Goal: Information Seeking & Learning: Learn about a topic

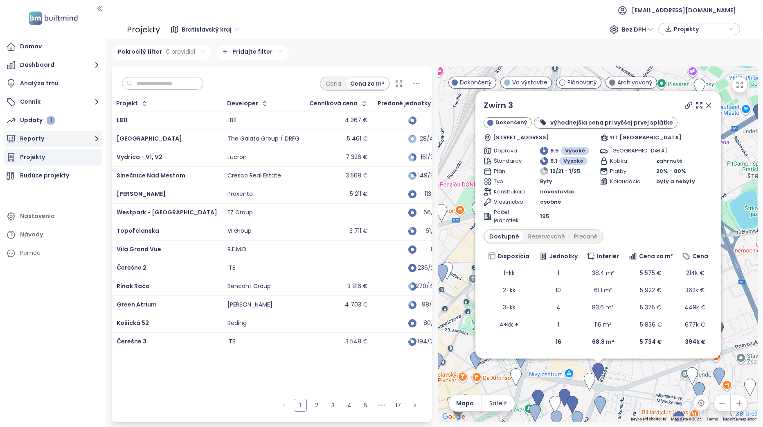
click at [75, 143] on button "Reporty" at bounding box center [53, 139] width 98 height 16
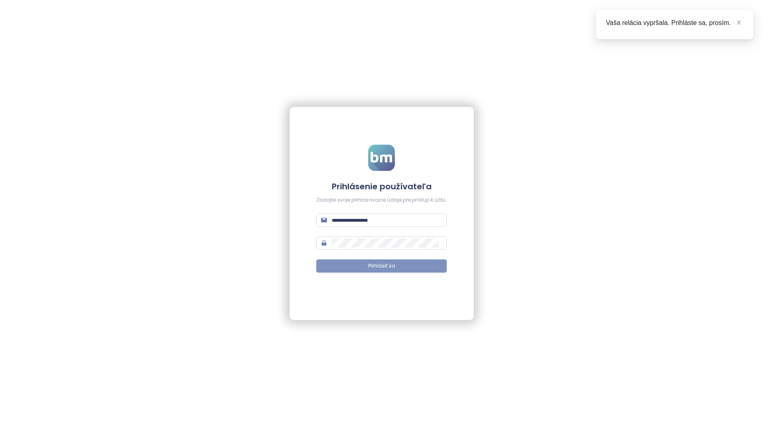
type input "**********"
click at [382, 264] on span "Prihlásiť sa" at bounding box center [381, 266] width 27 height 8
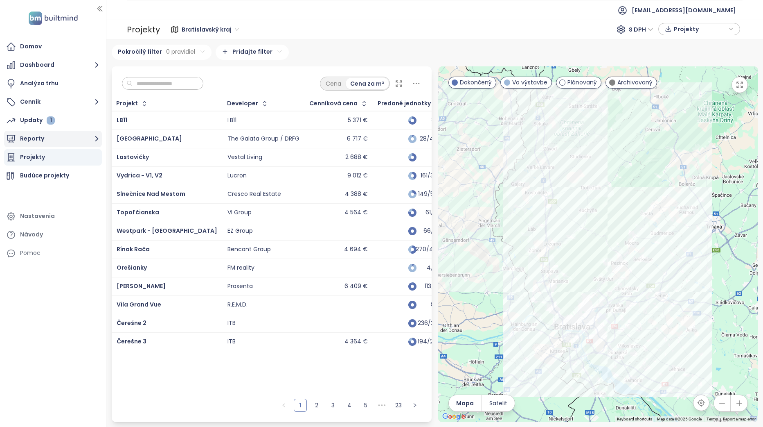
click at [50, 136] on button "Reporty" at bounding box center [53, 139] width 98 height 16
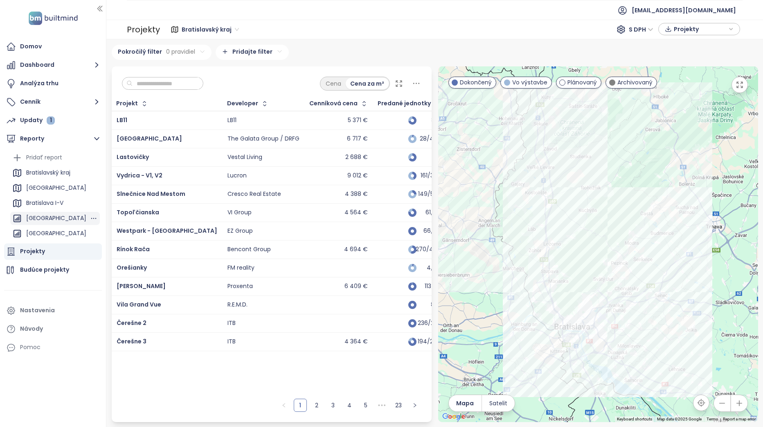
click at [62, 217] on div "[GEOGRAPHIC_DATA]" at bounding box center [56, 218] width 60 height 10
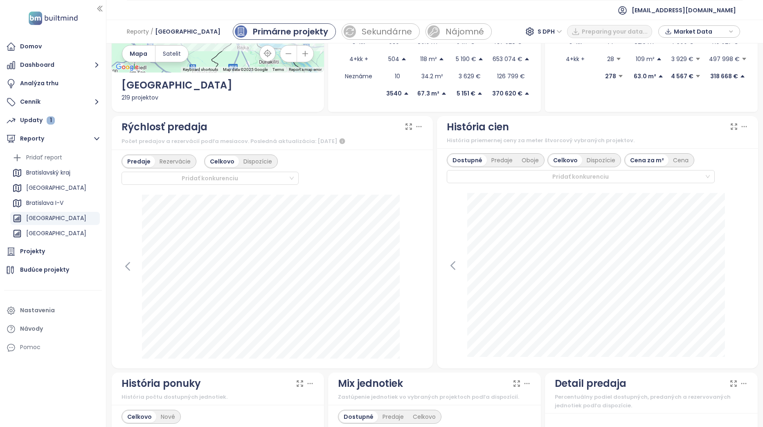
scroll to position [164, 0]
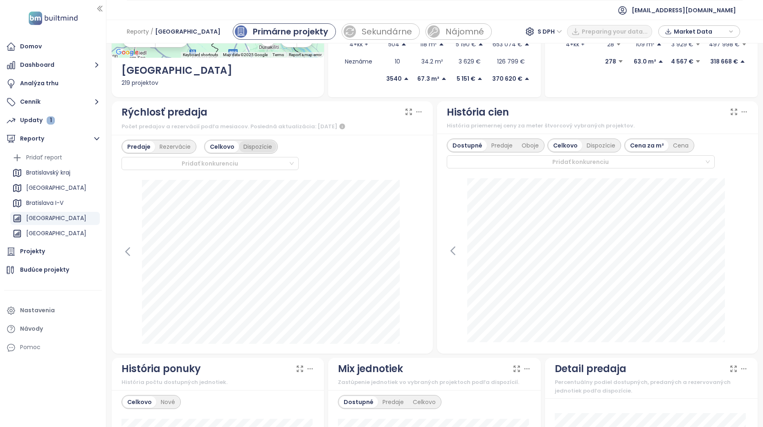
click at [257, 147] on div "Dispozície" at bounding box center [258, 146] width 38 height 11
click at [222, 146] on div "Celkovo" at bounding box center [221, 146] width 32 height 11
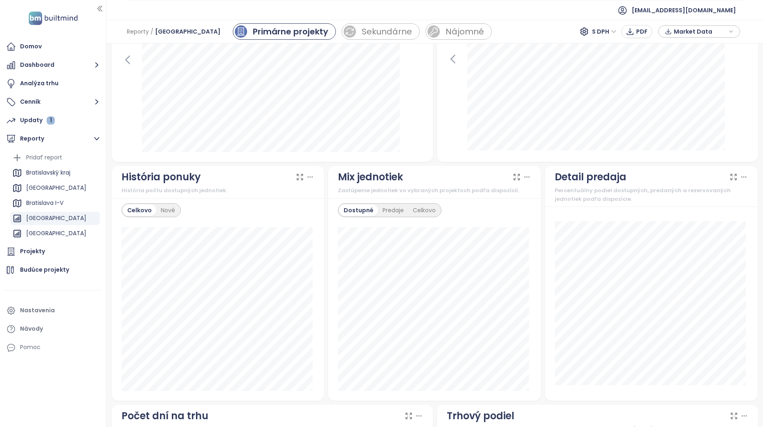
scroll to position [368, 0]
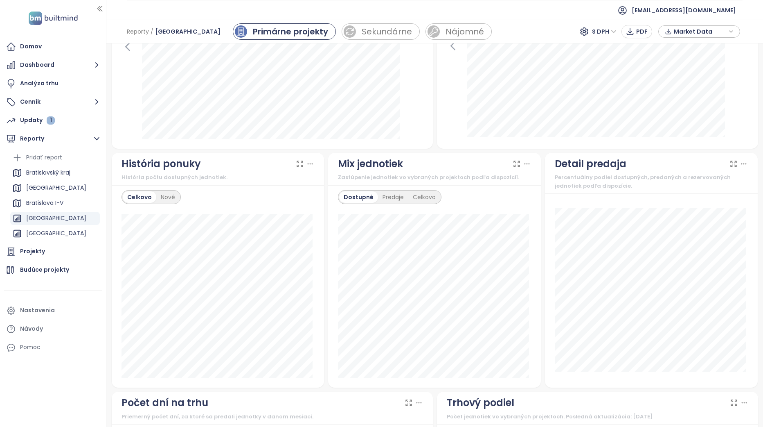
click at [309, 162] on icon at bounding box center [310, 164] width 8 height 8
click at [168, 199] on div "Nové" at bounding box center [167, 196] width 23 height 11
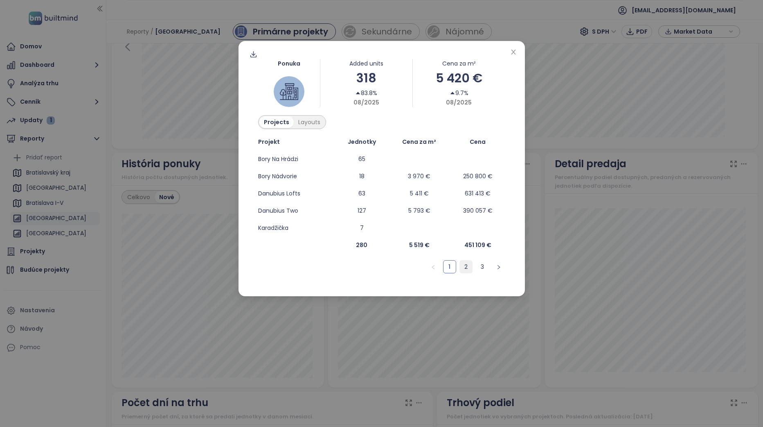
click at [466, 269] on link "2" at bounding box center [466, 266] width 12 height 12
click at [483, 267] on link "3" at bounding box center [482, 266] width 12 height 12
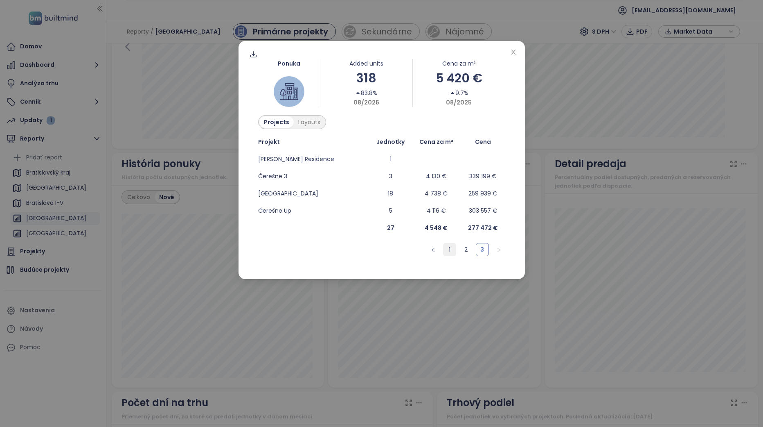
click at [455, 251] on link "1" at bounding box center [450, 249] width 12 height 12
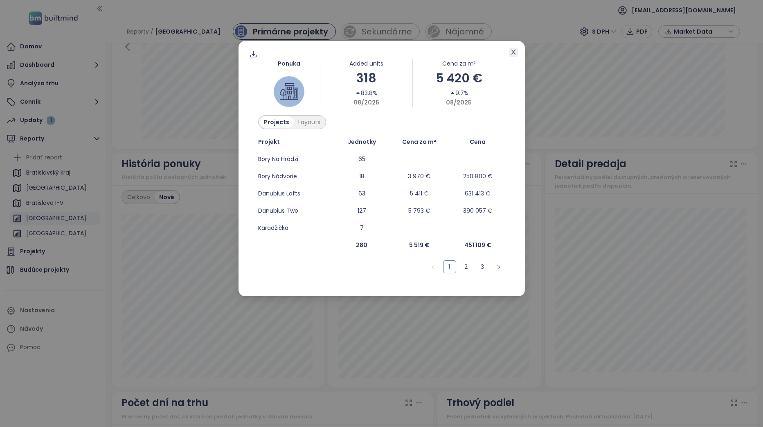
click at [512, 51] on icon "close" at bounding box center [513, 52] width 7 height 7
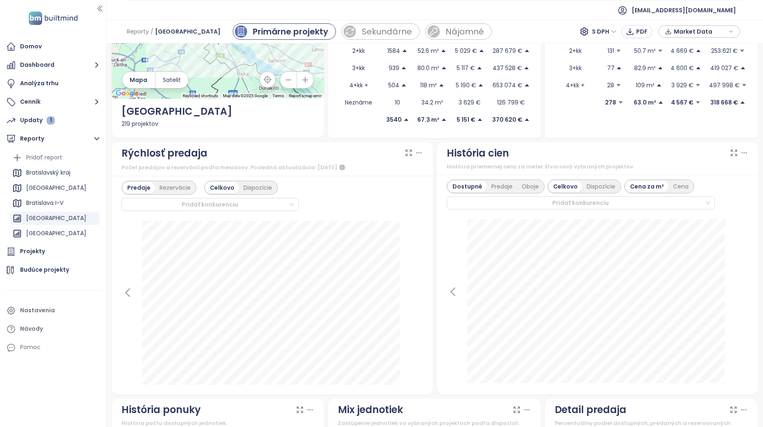
scroll to position [0, 0]
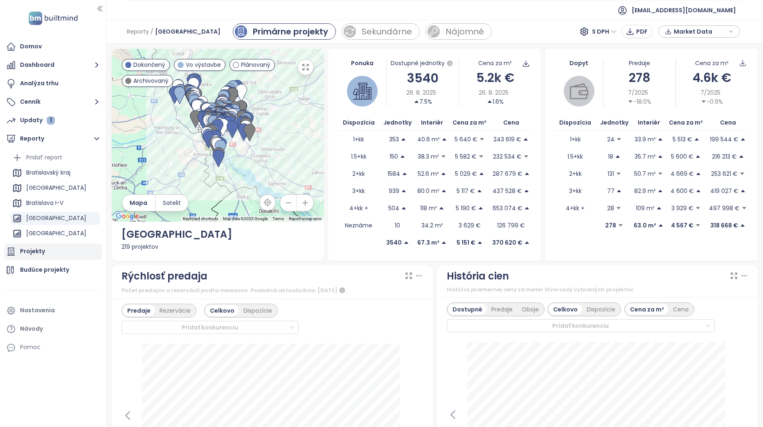
click at [47, 248] on div "Projekty" at bounding box center [53, 251] width 98 height 16
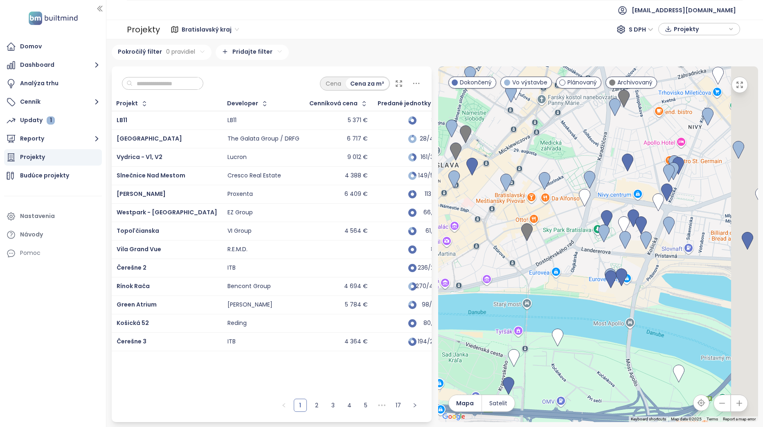
drag, startPoint x: 588, startPoint y: 266, endPoint x: 417, endPoint y: 291, distance: 172.6
click at [417, 291] on div "Cena Cena za m² Projekt Developer Cenníková cena Predané jednotky Adresa [GEOGR…" at bounding box center [434, 243] width 653 height 355
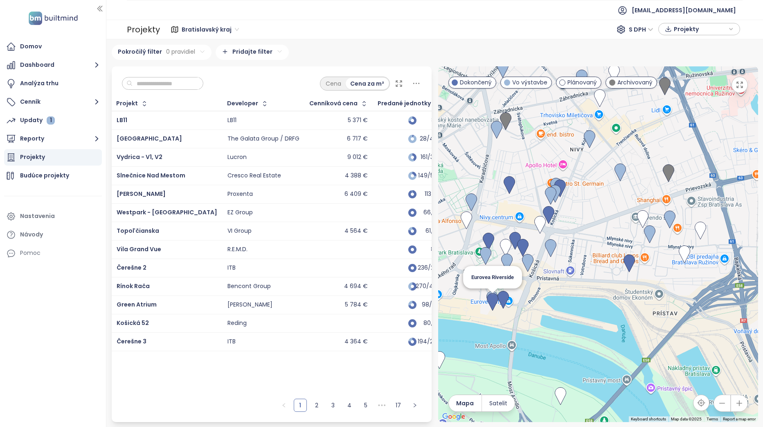
click at [495, 306] on img at bounding box center [492, 302] width 11 height 18
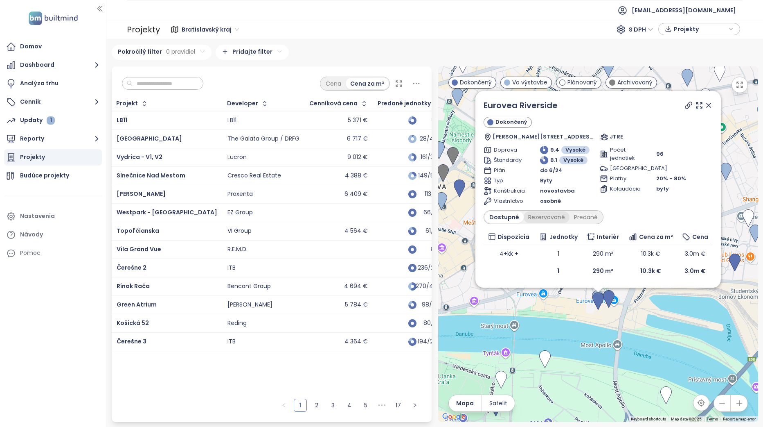
click at [557, 217] on div "Rezervované" at bounding box center [547, 216] width 46 height 11
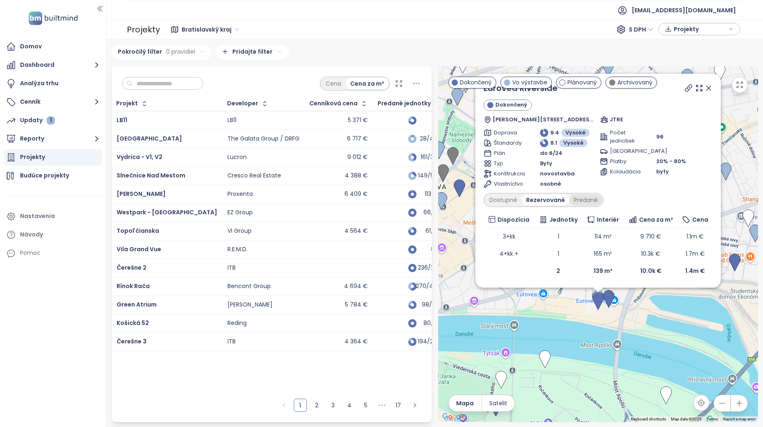
click at [590, 199] on div "Predané" at bounding box center [586, 199] width 33 height 11
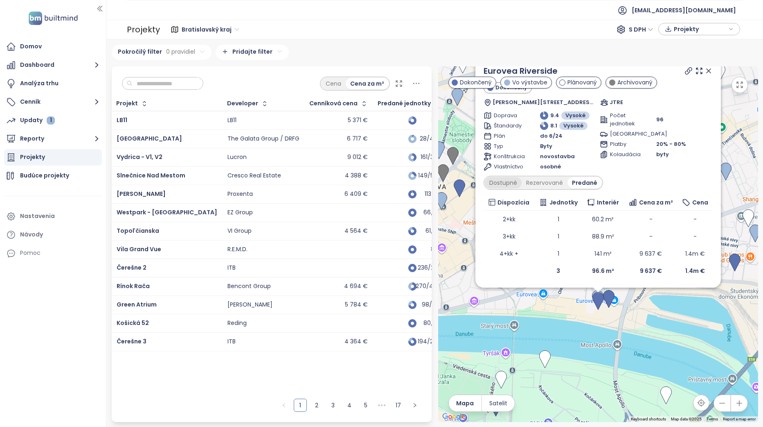
click at [511, 184] on div "Dostupné" at bounding box center [503, 182] width 37 height 11
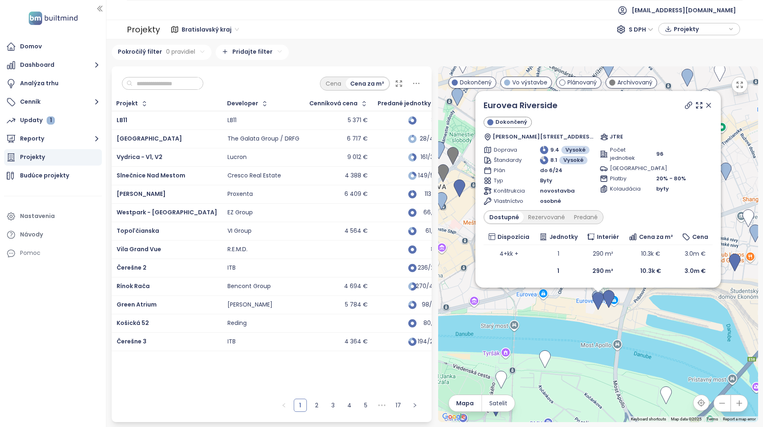
drag, startPoint x: 709, startPoint y: 106, endPoint x: 707, endPoint y: 158, distance: 51.7
click at [709, 106] on icon at bounding box center [709, 105] width 4 height 4
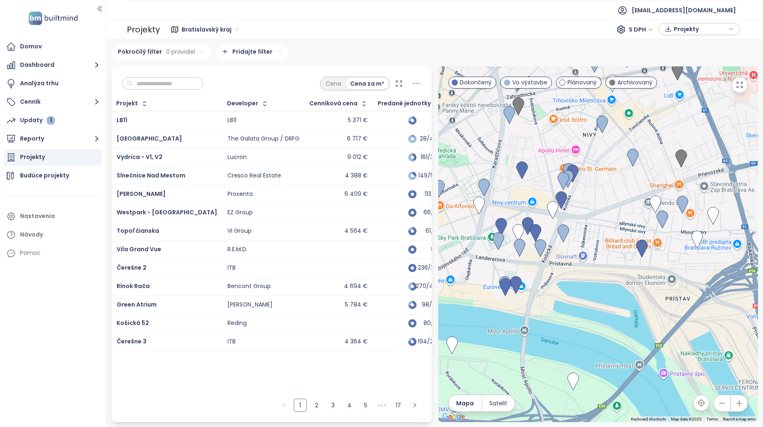
drag, startPoint x: 705, startPoint y: 193, endPoint x: 605, endPoint y: 182, distance: 100.1
click at [606, 182] on div at bounding box center [598, 243] width 320 height 355
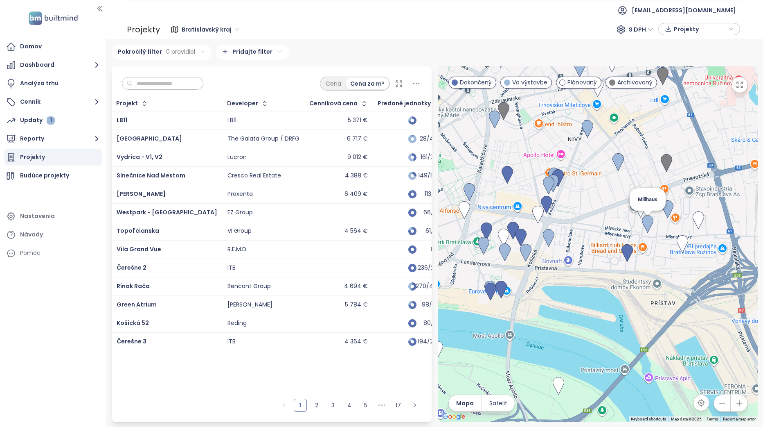
click at [648, 224] on img at bounding box center [647, 224] width 11 height 18
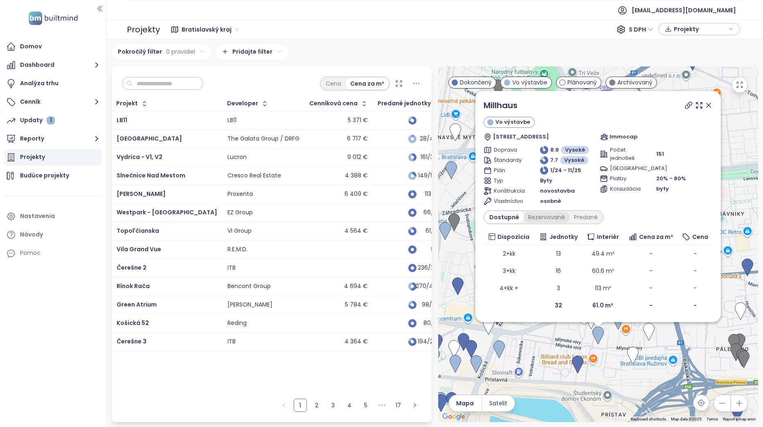
click at [548, 218] on div "Rezervované" at bounding box center [547, 216] width 46 height 11
click at [590, 218] on div "Predané" at bounding box center [586, 216] width 33 height 11
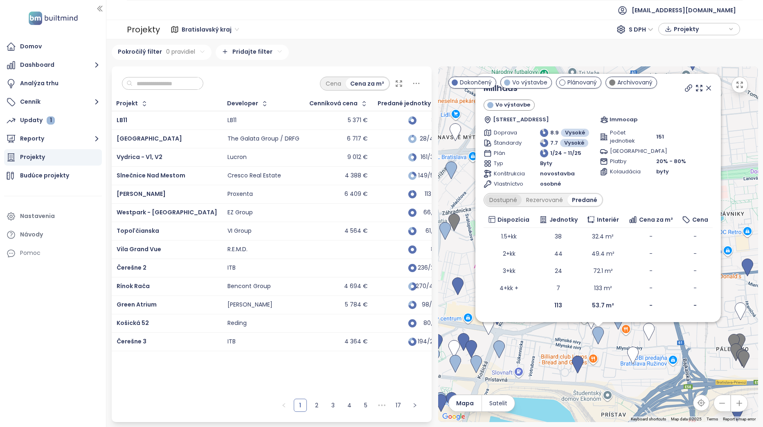
click at [509, 201] on div "Dostupné" at bounding box center [503, 199] width 37 height 11
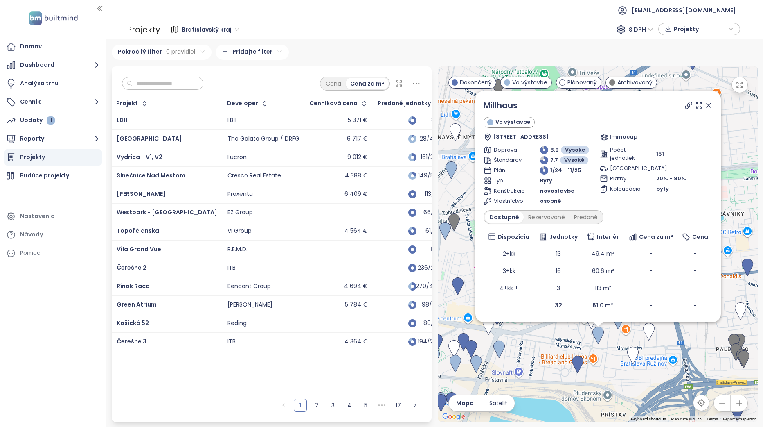
drag, startPoint x: 711, startPoint y: 106, endPoint x: 737, endPoint y: 262, distance: 157.7
click at [711, 106] on icon at bounding box center [709, 105] width 8 height 8
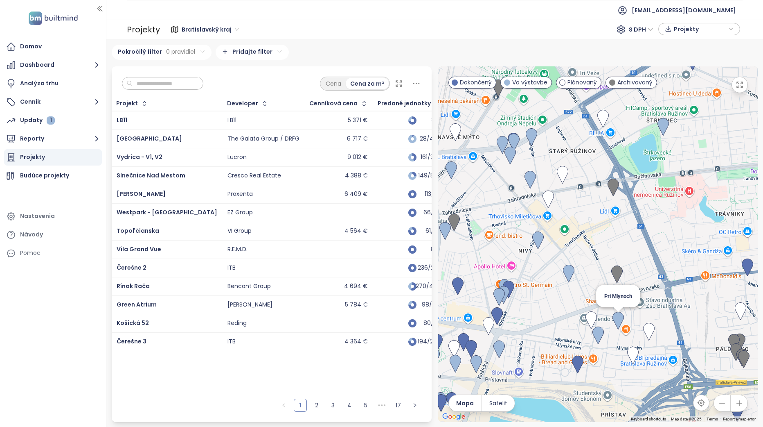
click at [621, 321] on img at bounding box center [618, 321] width 11 height 18
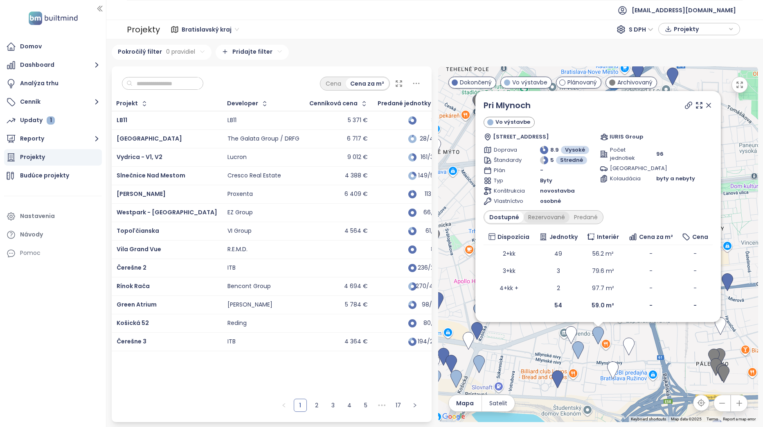
click at [556, 219] on div "Rezervované" at bounding box center [547, 216] width 46 height 11
click at [508, 221] on div "Dostupné" at bounding box center [503, 216] width 37 height 11
click at [556, 220] on div "Rezervované" at bounding box center [547, 216] width 46 height 11
click at [584, 219] on div "Predané" at bounding box center [586, 216] width 33 height 11
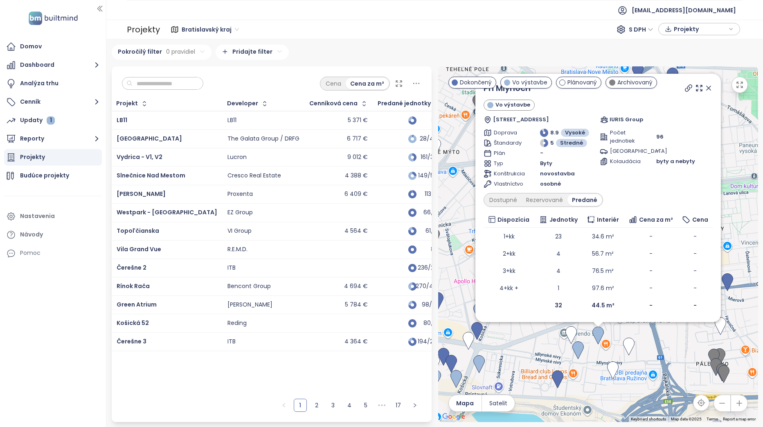
click at [554, 206] on div "Dostupné Rezervované Predané" at bounding box center [544, 200] width 120 height 14
click at [554, 203] on div "Rezervované" at bounding box center [545, 199] width 46 height 11
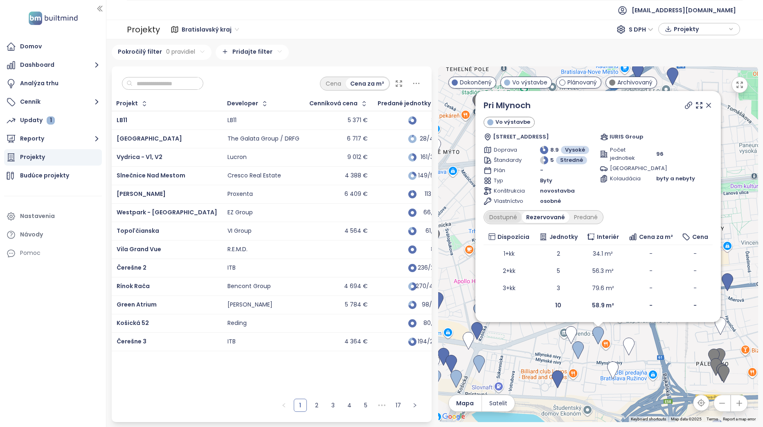
click at [501, 216] on div "Dostupné" at bounding box center [503, 216] width 37 height 11
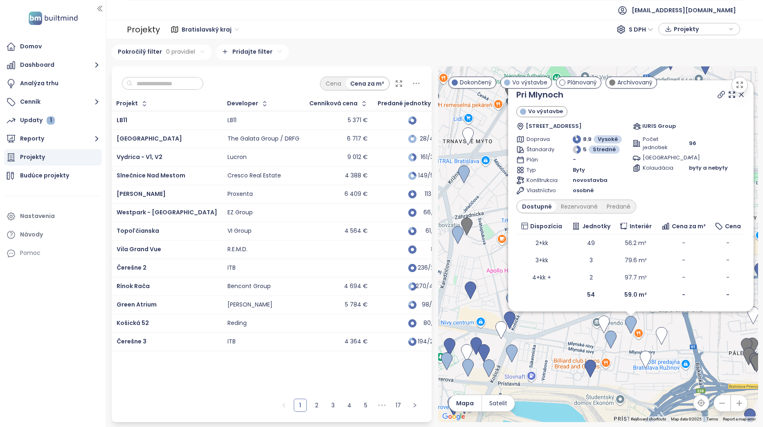
drag, startPoint x: 506, startPoint y: 362, endPoint x: 529, endPoint y: 353, distance: 25.4
click at [529, 353] on div "Pri Mlynoch Vo výstavbe Jarabinková 6, 821 09 [GEOGRAPHIC_DATA], [GEOGRAPHIC_DA…" at bounding box center [598, 243] width 320 height 355
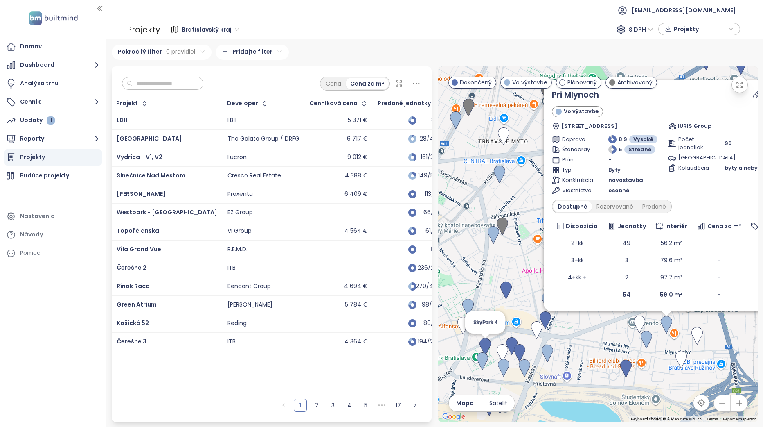
click at [489, 345] on img at bounding box center [485, 347] width 11 height 18
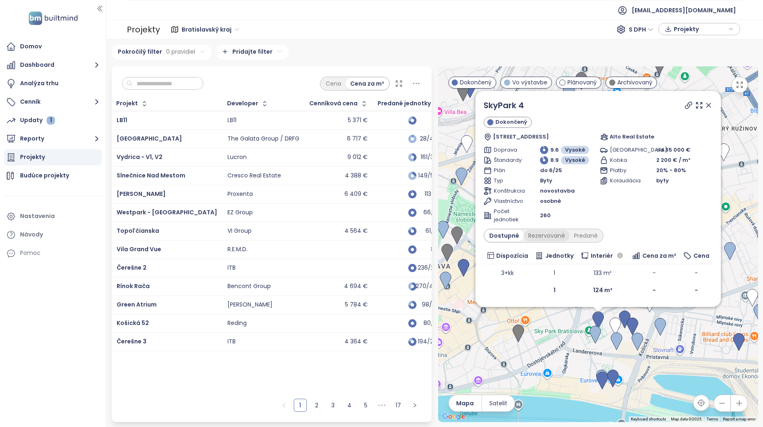
click at [554, 236] on div "Rezervované" at bounding box center [547, 235] width 46 height 11
click at [587, 236] on div "Predané" at bounding box center [586, 235] width 33 height 11
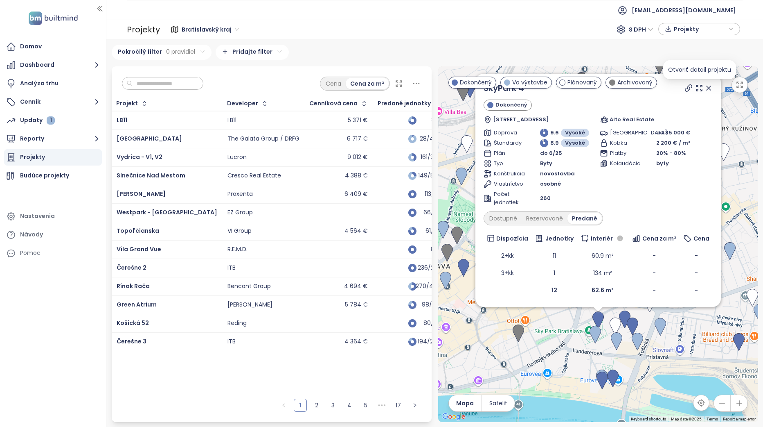
drag, startPoint x: 709, startPoint y: 88, endPoint x: 660, endPoint y: 188, distance: 111.5
click at [709, 88] on icon at bounding box center [709, 88] width 4 height 4
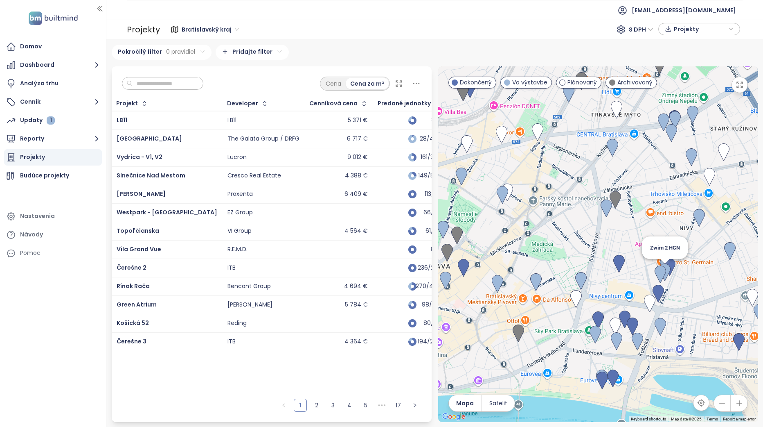
click at [667, 274] on img at bounding box center [664, 272] width 11 height 18
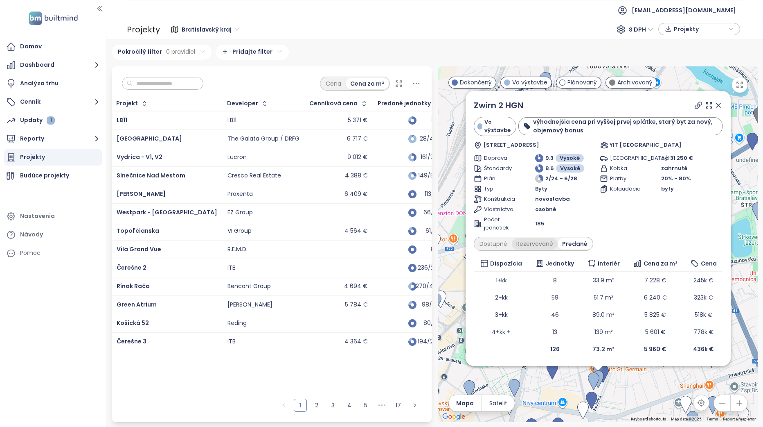
click at [519, 244] on div "Rezervované" at bounding box center [535, 243] width 46 height 11
click at [501, 243] on div "Dostupné" at bounding box center [493, 243] width 37 height 11
click at [532, 244] on div "Rezervované" at bounding box center [537, 243] width 46 height 11
click at [500, 243] on div "Dostupné" at bounding box center [493, 243] width 37 height 11
drag, startPoint x: 719, startPoint y: 108, endPoint x: 624, endPoint y: 194, distance: 127.5
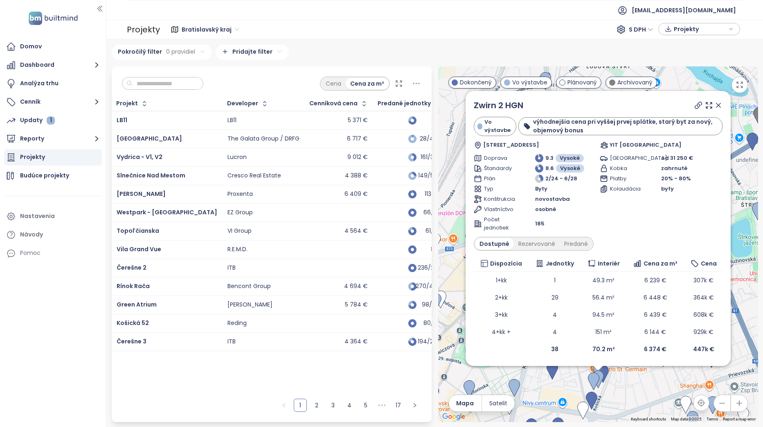
click at [719, 108] on icon at bounding box center [719, 105] width 8 height 8
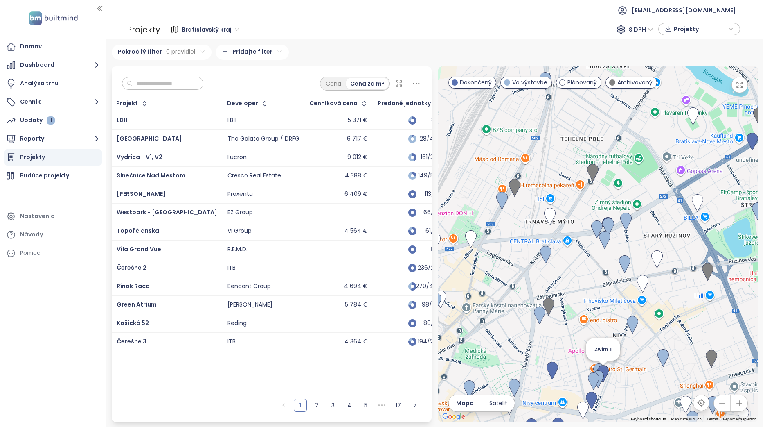
click at [598, 366] on img at bounding box center [603, 374] width 11 height 18
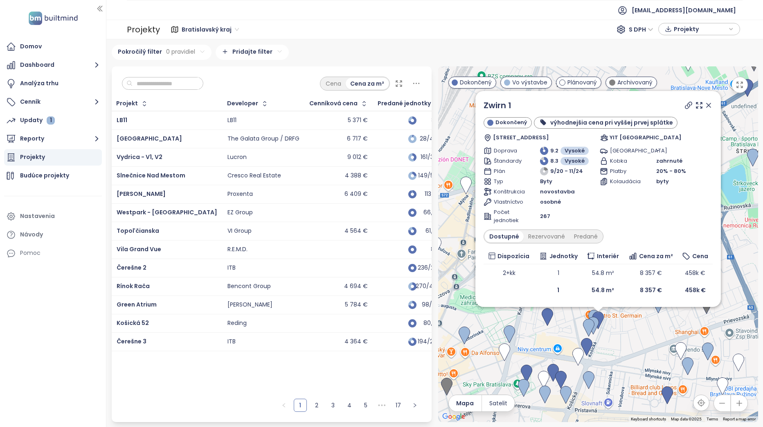
click at [711, 101] on div at bounding box center [698, 105] width 29 height 12
click at [709, 106] on icon at bounding box center [709, 105] width 4 height 4
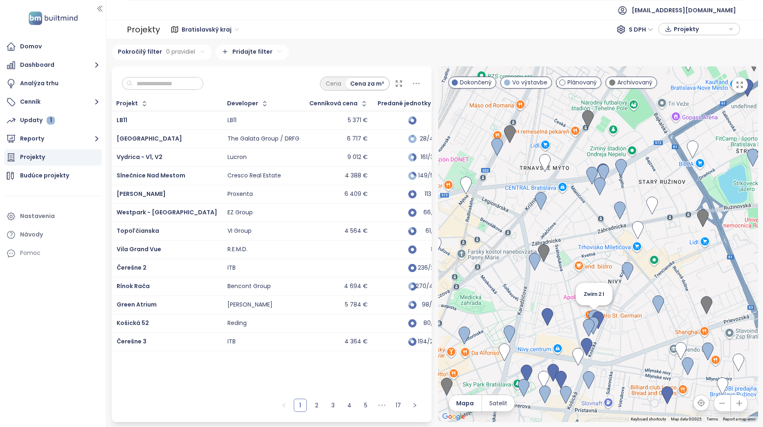
click at [592, 313] on img at bounding box center [594, 318] width 11 height 18
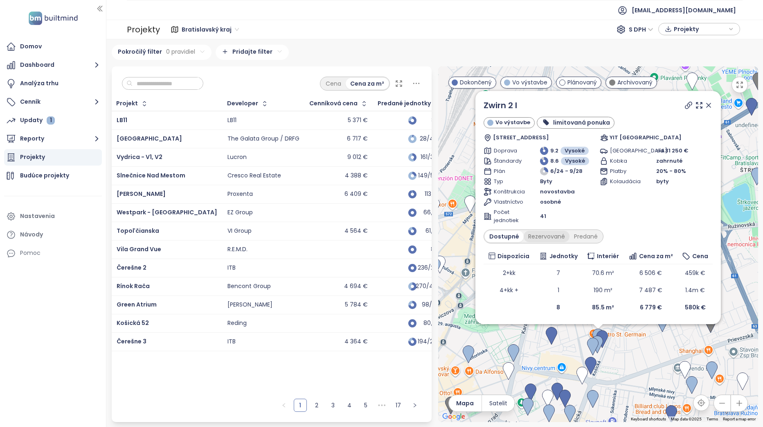
click at [553, 240] on div "Rezervované" at bounding box center [547, 235] width 46 height 11
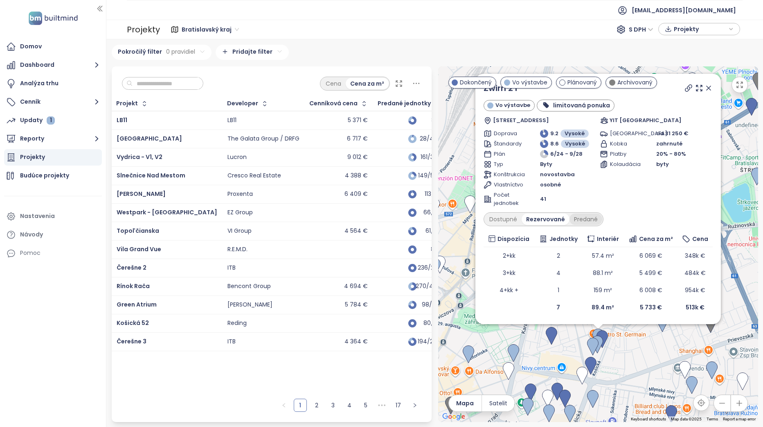
click at [581, 221] on div "Predané" at bounding box center [586, 218] width 33 height 11
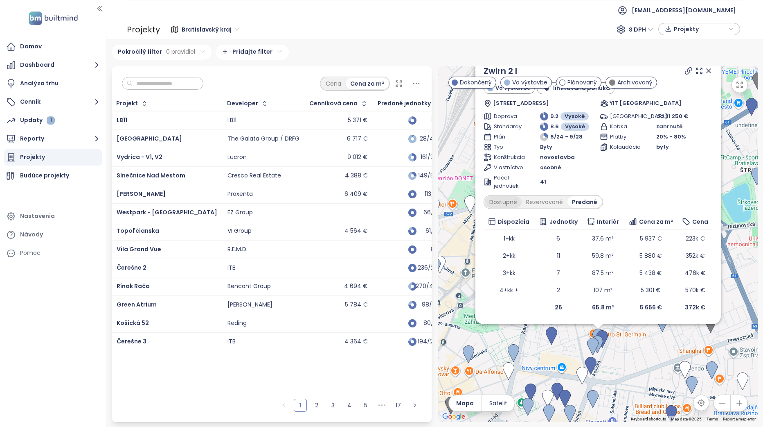
click at [510, 203] on div "Dostupné" at bounding box center [503, 201] width 37 height 11
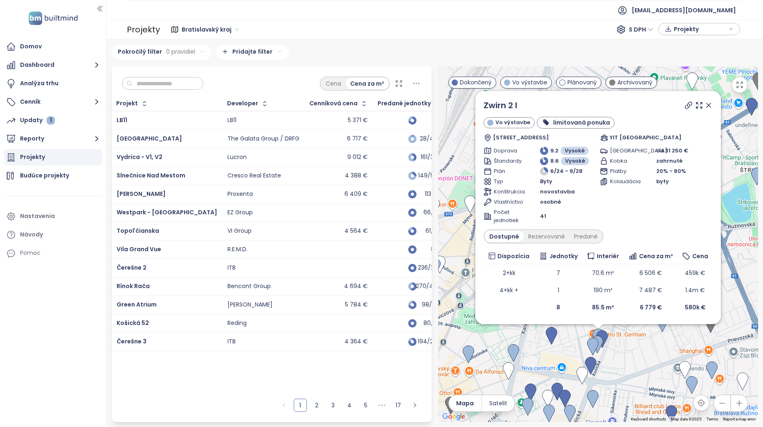
click at [712, 106] on icon at bounding box center [709, 105] width 8 height 8
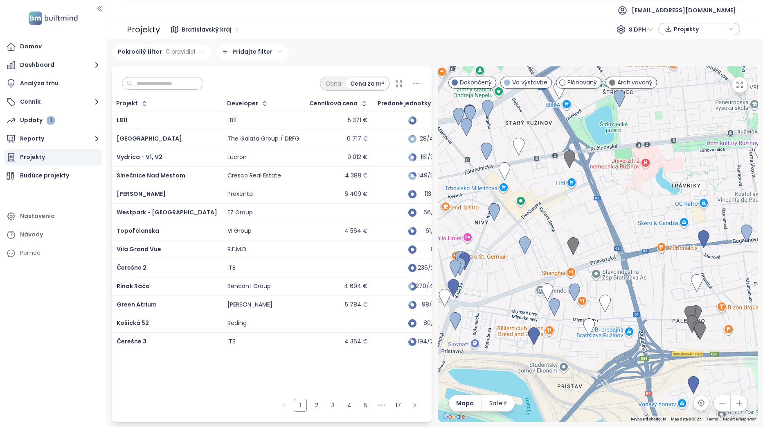
drag, startPoint x: 638, startPoint y: 350, endPoint x: 465, endPoint y: 259, distance: 195.6
click at [465, 259] on div at bounding box center [598, 243] width 320 height 355
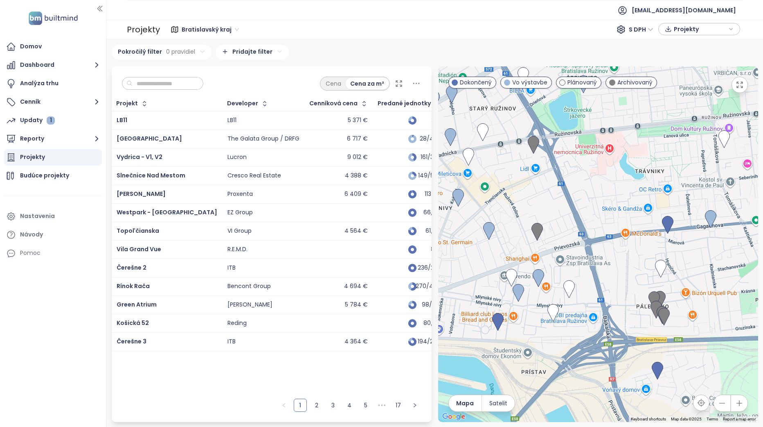
click at [609, 266] on div at bounding box center [598, 243] width 320 height 355
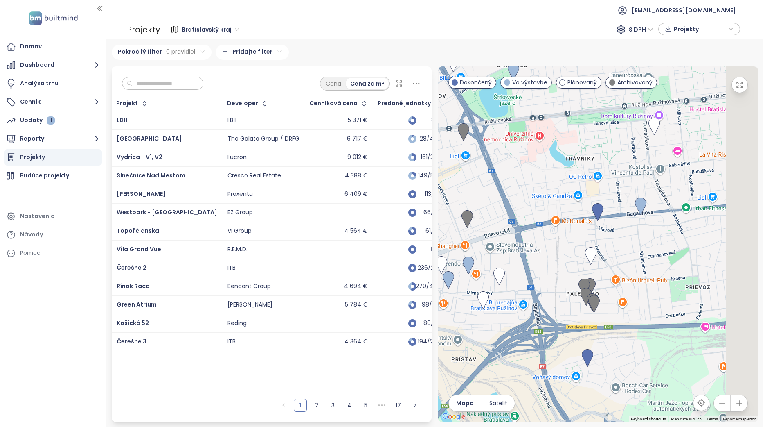
drag, startPoint x: 612, startPoint y: 269, endPoint x: 541, endPoint y: 256, distance: 72.7
click at [541, 256] on div at bounding box center [598, 243] width 320 height 355
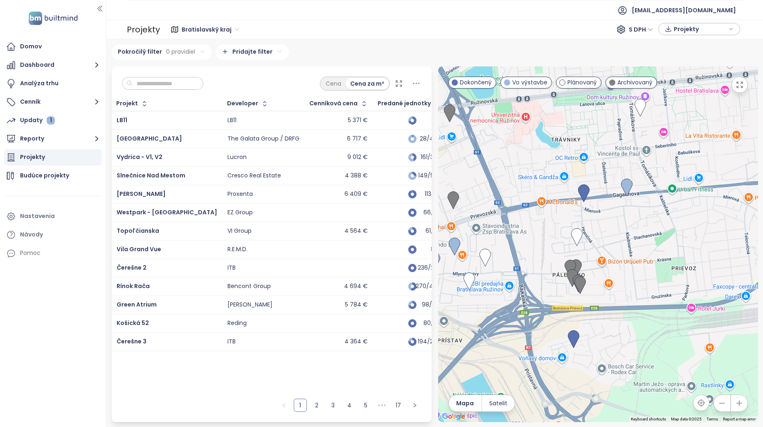
drag, startPoint x: 661, startPoint y: 283, endPoint x: 617, endPoint y: 249, distance: 55.4
click at [627, 237] on div at bounding box center [598, 243] width 320 height 355
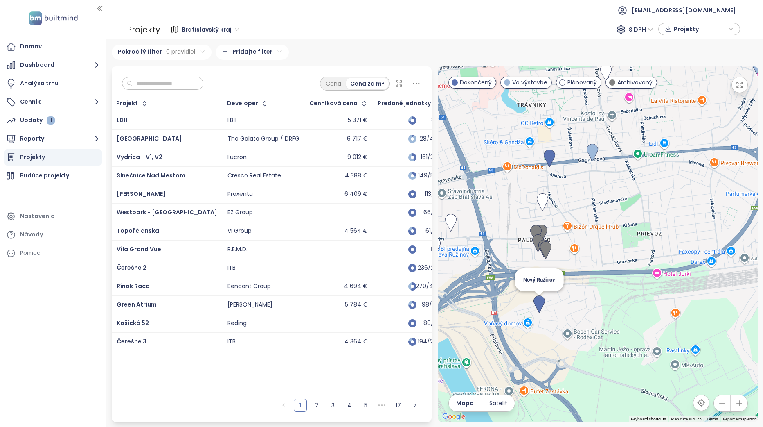
click at [538, 300] on img at bounding box center [539, 304] width 11 height 18
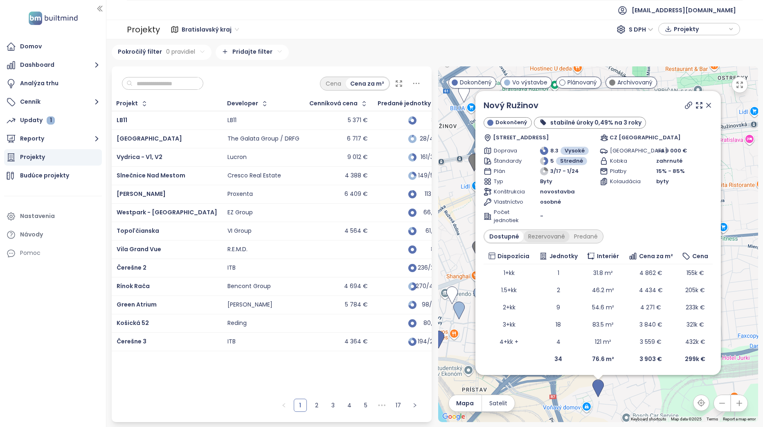
click at [550, 237] on div "Rezervované" at bounding box center [547, 235] width 46 height 11
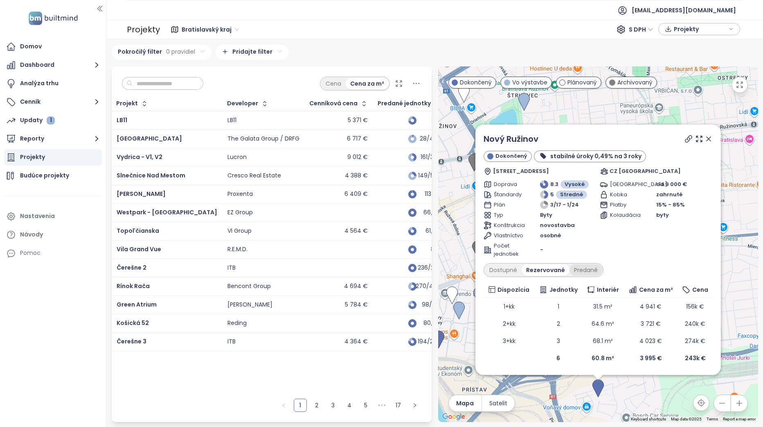
click at [589, 271] on div "Predané" at bounding box center [586, 269] width 33 height 11
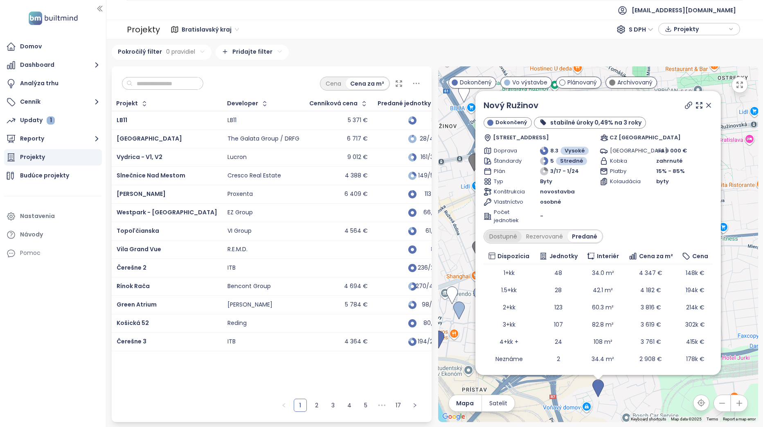
click at [510, 235] on div "Dostupné" at bounding box center [503, 235] width 37 height 11
click at [150, 83] on input "text" at bounding box center [166, 83] width 66 height 12
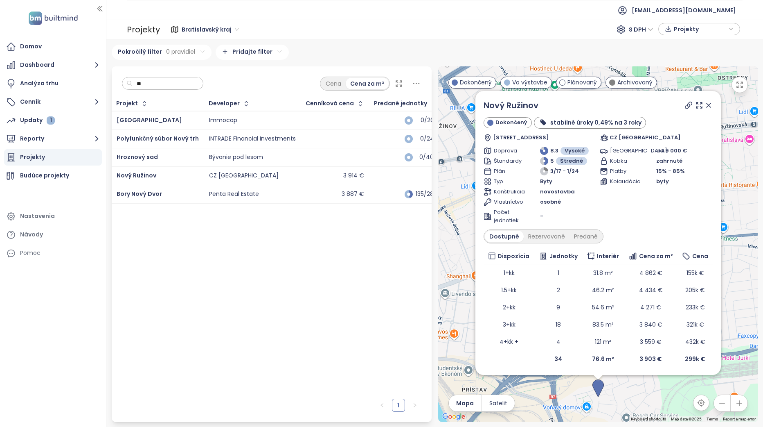
type input "*"
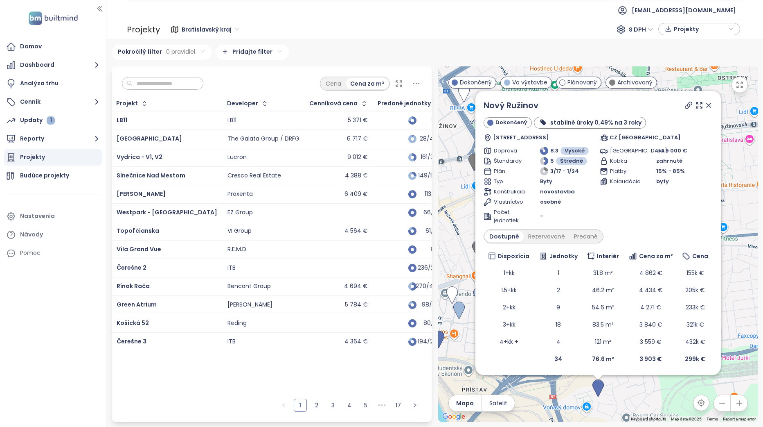
scroll to position [1, 0]
click at [553, 236] on div "Rezervované" at bounding box center [547, 235] width 46 height 11
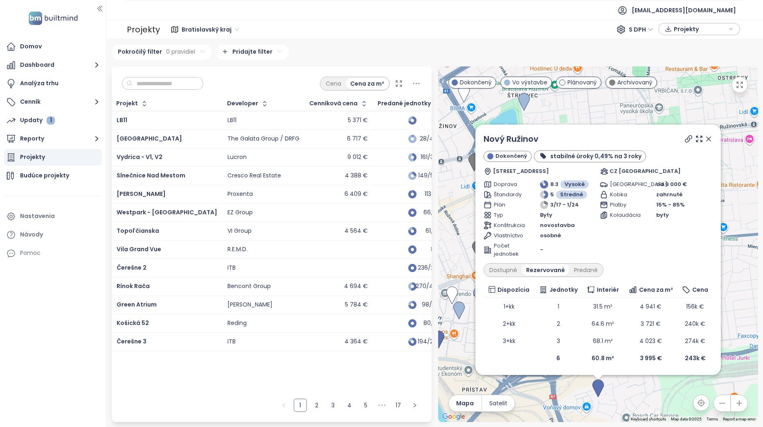
scroll to position [0, 0]
click at [585, 269] on div "Predané" at bounding box center [586, 269] width 33 height 11
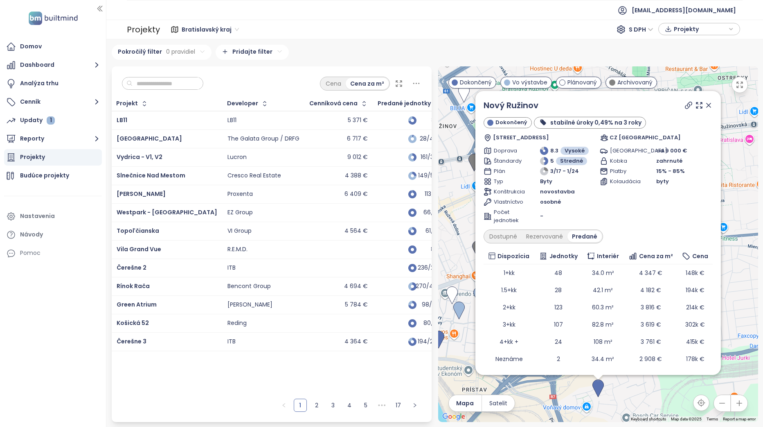
drag, startPoint x: 702, startPoint y: 107, endPoint x: 640, endPoint y: 271, distance: 175.6
click at [705, 107] on icon at bounding box center [709, 105] width 8 height 8
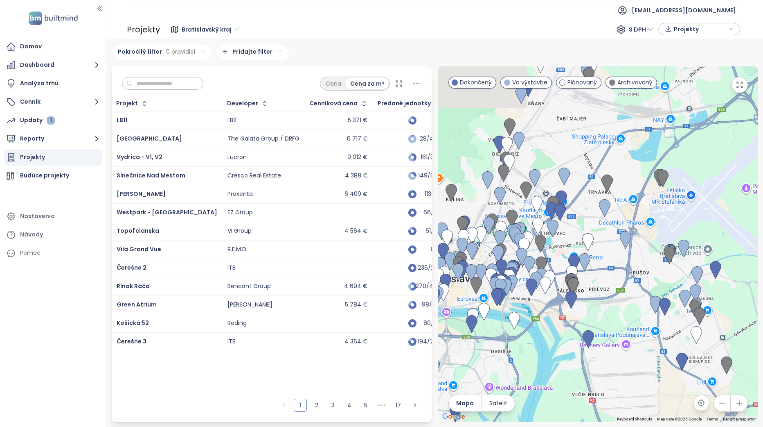
drag, startPoint x: 504, startPoint y: 123, endPoint x: 529, endPoint y: 167, distance: 50.9
click at [529, 167] on div at bounding box center [598, 243] width 320 height 355
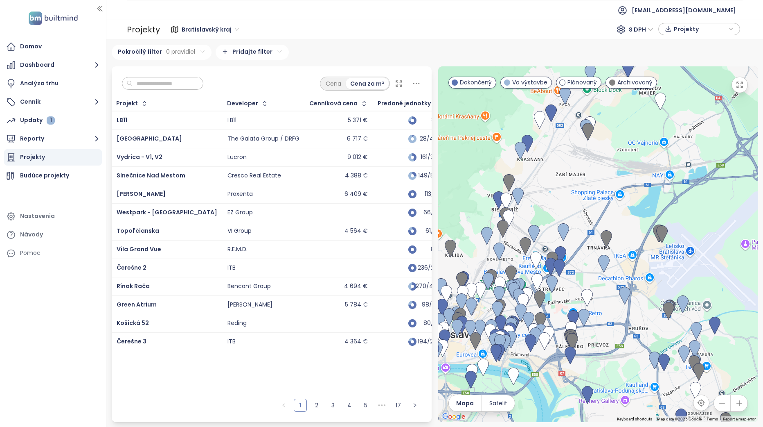
drag, startPoint x: 542, startPoint y: 187, endPoint x: 545, endPoint y: 208, distance: 21.2
click at [537, 226] on div at bounding box center [598, 243] width 320 height 355
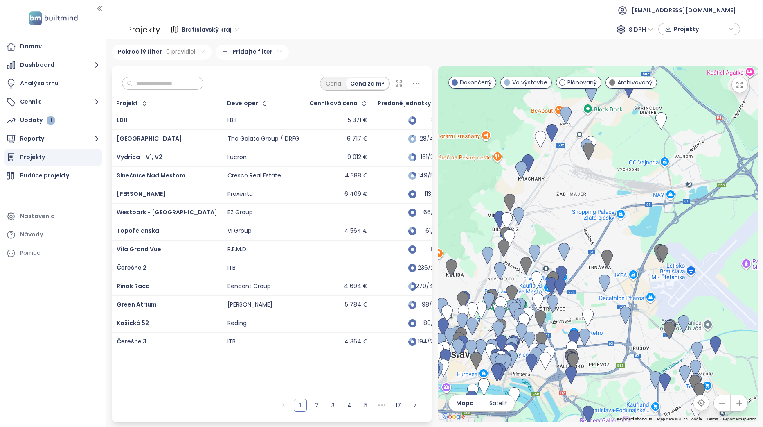
drag, startPoint x: 641, startPoint y: 308, endPoint x: 635, endPoint y: 237, distance: 71.1
click at [648, 250] on div at bounding box center [598, 243] width 320 height 355
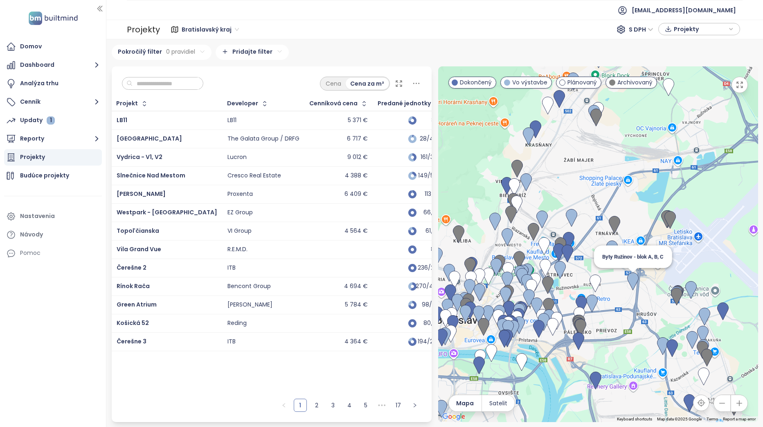
click at [634, 280] on img at bounding box center [633, 281] width 11 height 18
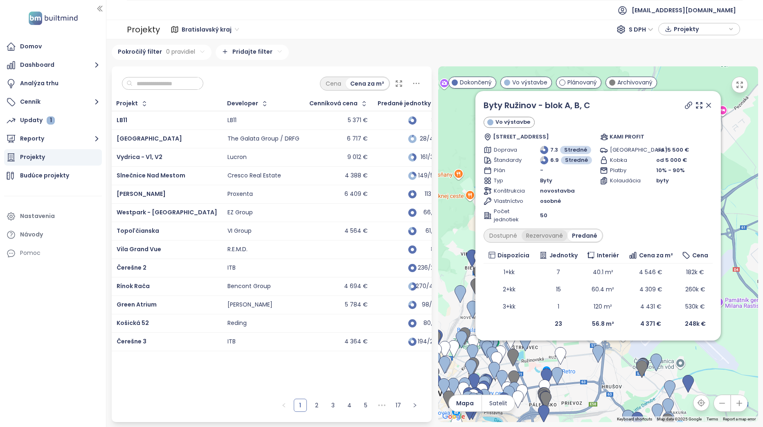
click at [551, 238] on div "Rezervované" at bounding box center [545, 235] width 46 height 11
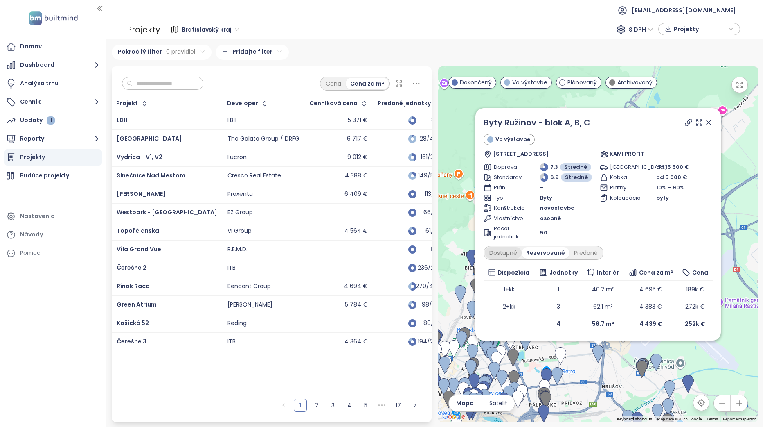
click at [508, 252] on div "Dostupné" at bounding box center [503, 252] width 37 height 11
click at [531, 253] on div "Rezervované" at bounding box center [547, 252] width 46 height 11
click at [583, 255] on div "Predané" at bounding box center [586, 252] width 33 height 11
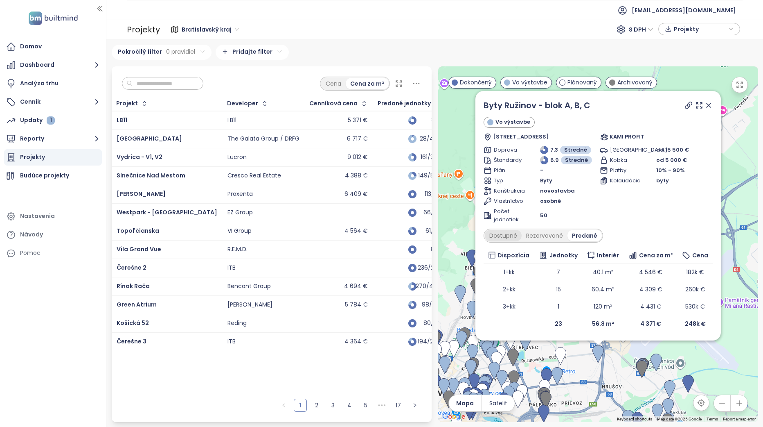
click at [504, 234] on div "Dostupné" at bounding box center [503, 235] width 37 height 11
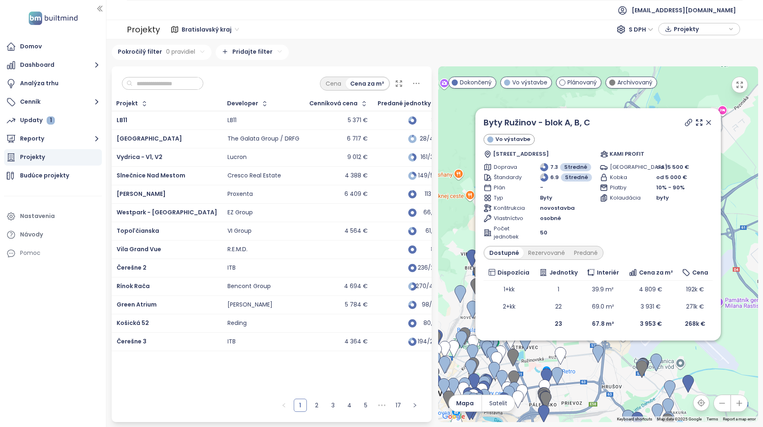
click at [707, 123] on icon at bounding box center [709, 122] width 8 height 8
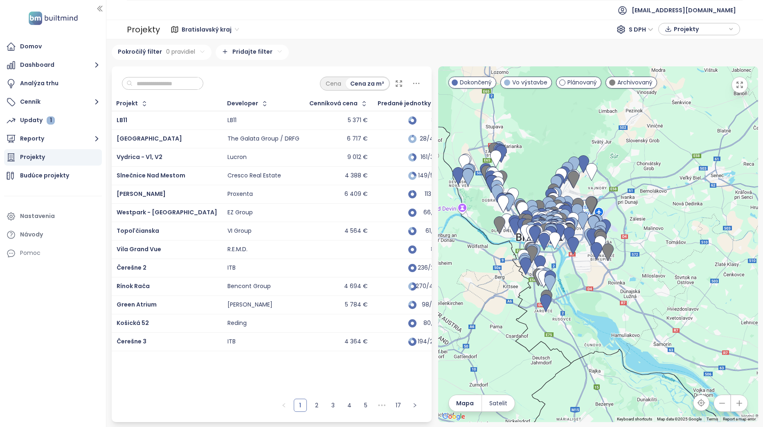
drag, startPoint x: 544, startPoint y: 341, endPoint x: 586, endPoint y: 293, distance: 63.8
click at [586, 293] on div at bounding box center [598, 243] width 320 height 355
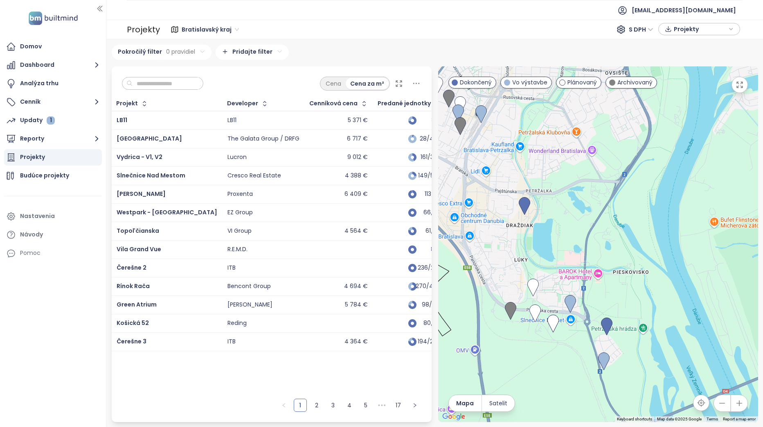
drag, startPoint x: 575, startPoint y: 286, endPoint x: 544, endPoint y: 237, distance: 57.8
click at [544, 237] on div at bounding box center [598, 243] width 320 height 355
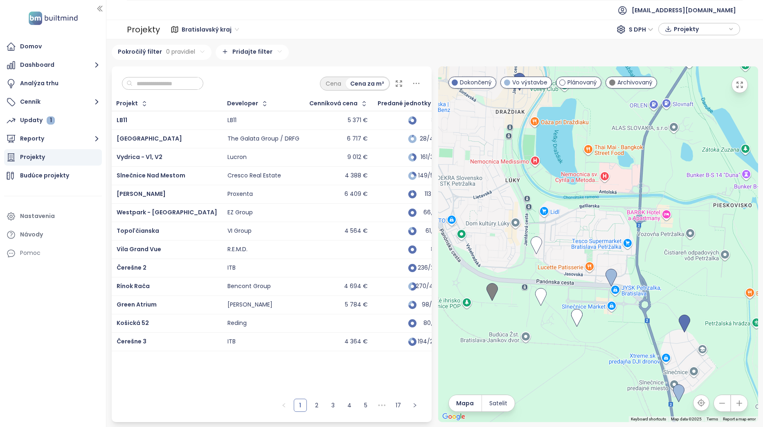
drag, startPoint x: 565, startPoint y: 282, endPoint x: 604, endPoint y: 184, distance: 105.1
click at [604, 184] on div at bounding box center [598, 243] width 320 height 355
click at [492, 291] on img at bounding box center [492, 292] width 11 height 18
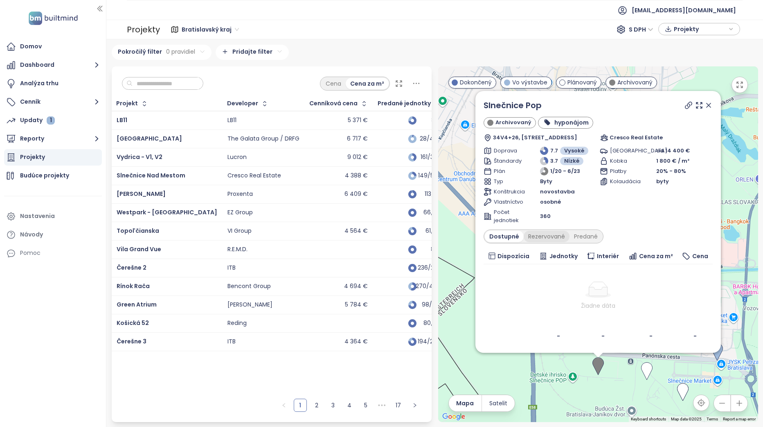
click at [544, 237] on div "Rezervované" at bounding box center [547, 235] width 46 height 11
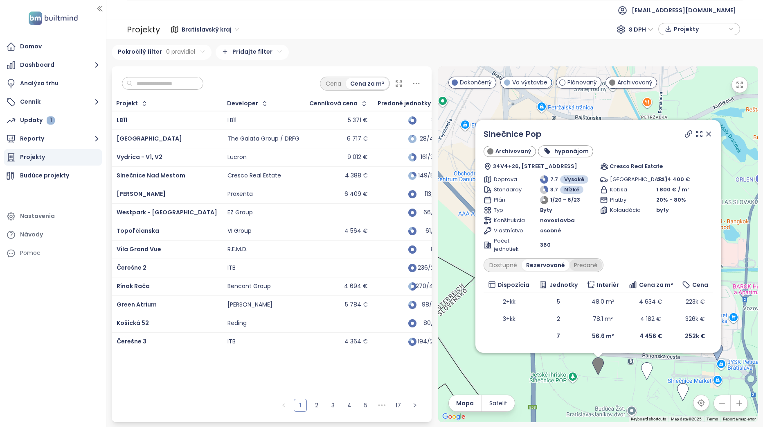
click at [590, 265] on div "Predané" at bounding box center [586, 264] width 33 height 11
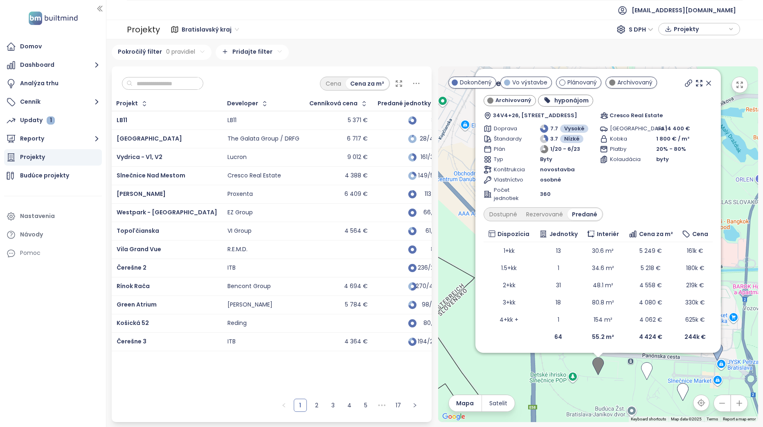
click at [705, 83] on icon at bounding box center [709, 83] width 8 height 8
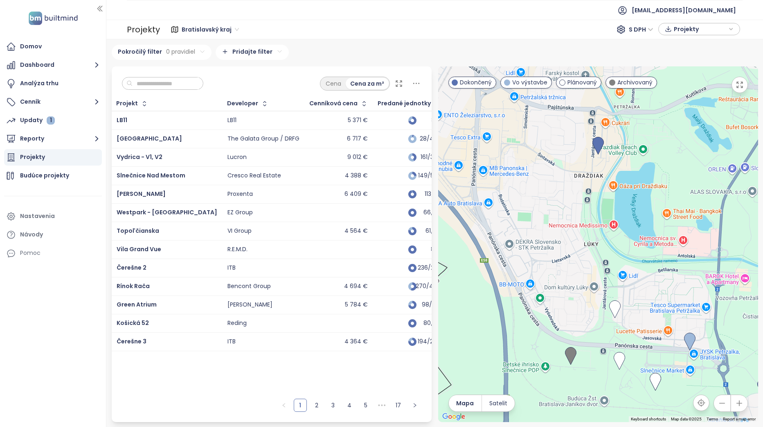
drag, startPoint x: 654, startPoint y: 340, endPoint x: 583, endPoint y: 304, distance: 79.3
click at [583, 304] on div "To navigate, press the arrow keys." at bounding box center [598, 243] width 320 height 355
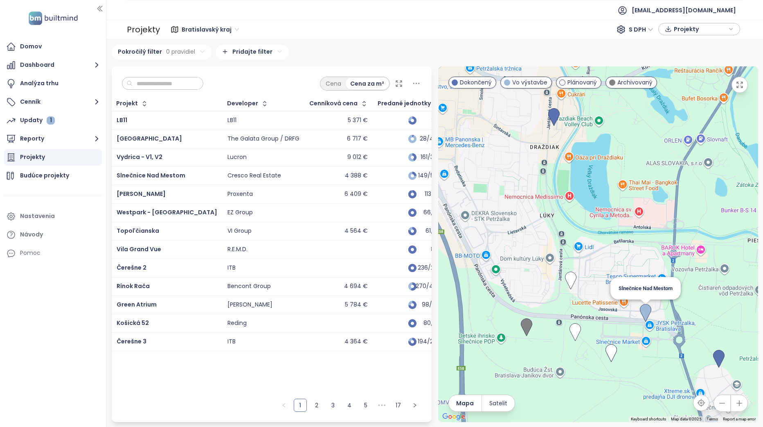
click at [646, 312] on img at bounding box center [645, 313] width 11 height 18
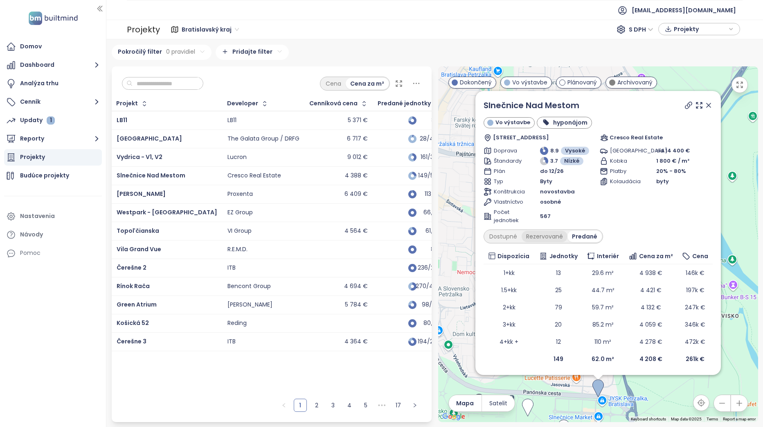
click at [536, 236] on div "Rezervované" at bounding box center [545, 235] width 46 height 11
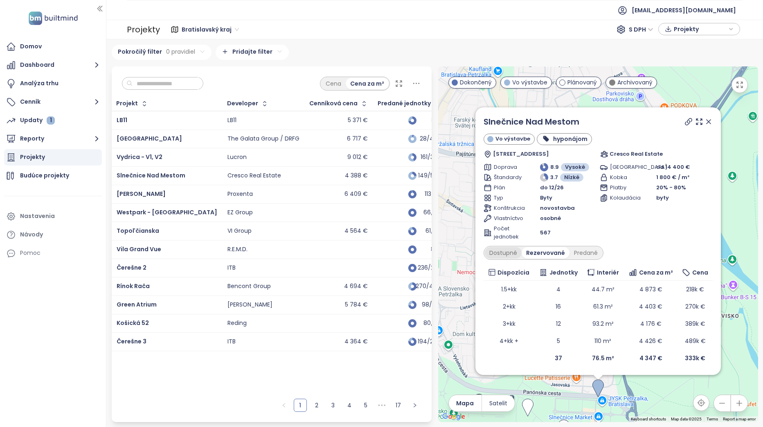
click at [510, 252] on div "Dostupné" at bounding box center [503, 252] width 37 height 11
click at [535, 251] on div "Rezervované" at bounding box center [547, 252] width 46 height 11
click at [593, 254] on div "Predané" at bounding box center [586, 252] width 33 height 11
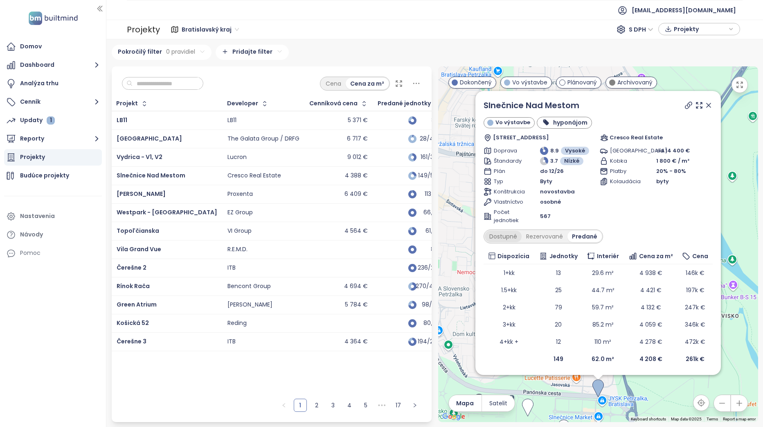
click at [511, 235] on div "Dostupné" at bounding box center [503, 235] width 37 height 11
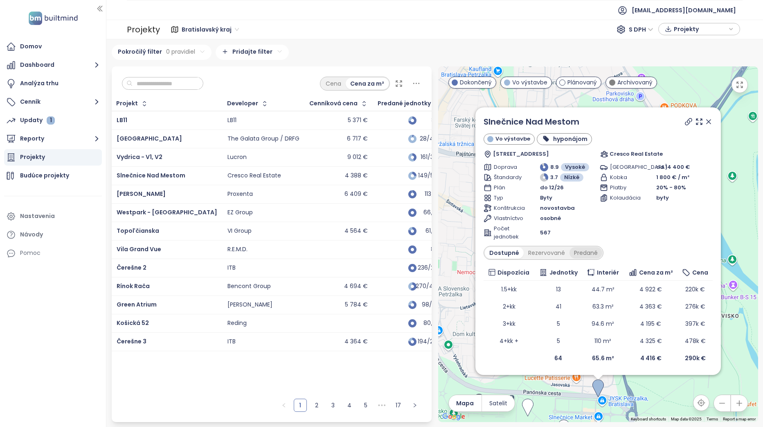
click at [581, 253] on div "Predané" at bounding box center [586, 252] width 33 height 11
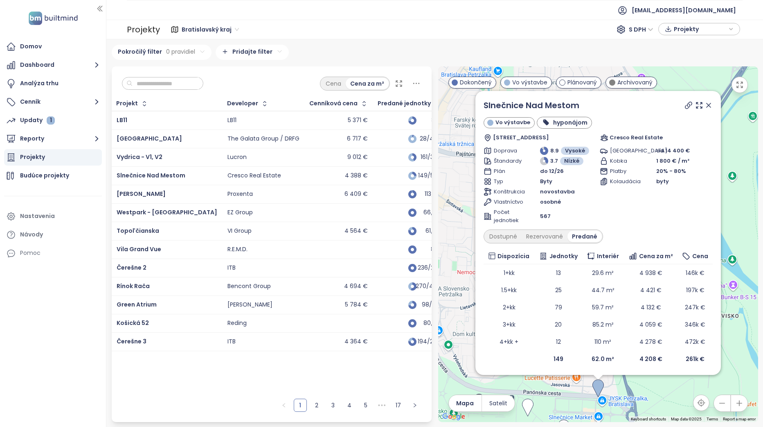
click at [615, 389] on div "Slnečnice Nad Mestom Vo výstavbe hyponájom Jasovská, 851 07 [GEOGRAPHIC_DATA]-[…" at bounding box center [598, 243] width 320 height 355
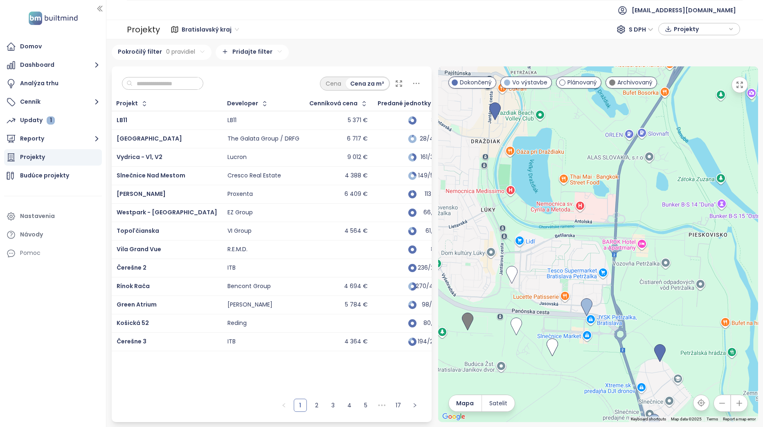
drag, startPoint x: 617, startPoint y: 350, endPoint x: 604, endPoint y: 304, distance: 47.7
click at [604, 304] on div at bounding box center [598, 243] width 320 height 355
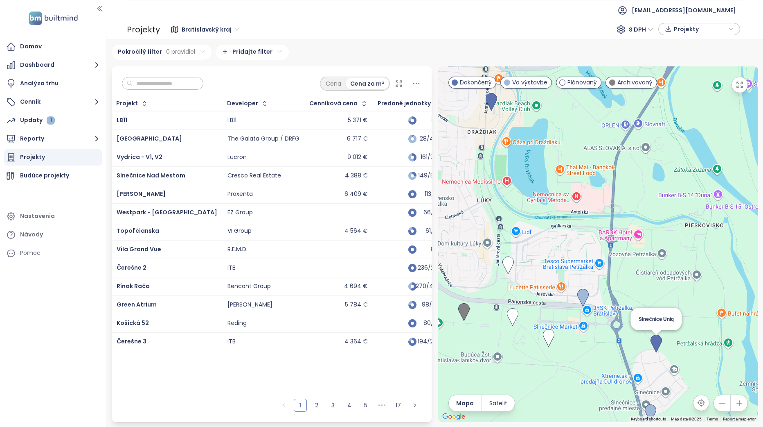
click at [655, 341] on img at bounding box center [656, 343] width 11 height 18
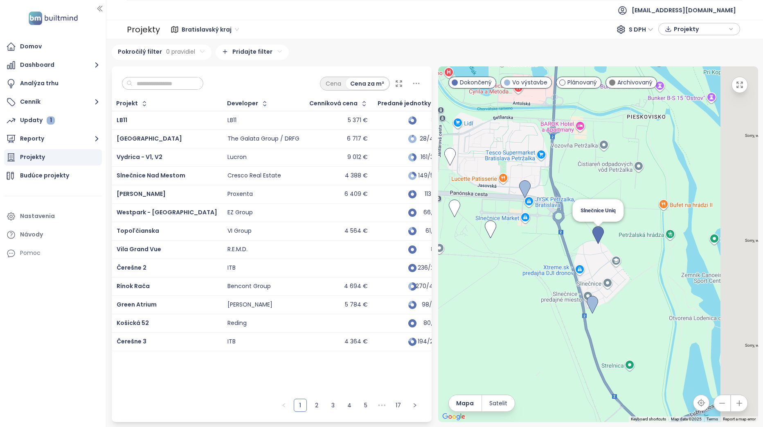
click at [598, 238] on img at bounding box center [598, 235] width 11 height 18
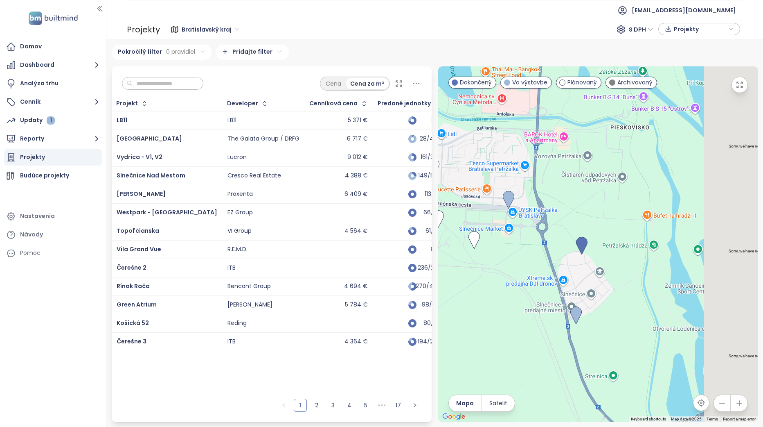
drag, startPoint x: 718, startPoint y: 249, endPoint x: 743, endPoint y: 262, distance: 28.4
click at [743, 262] on div at bounding box center [598, 243] width 320 height 355
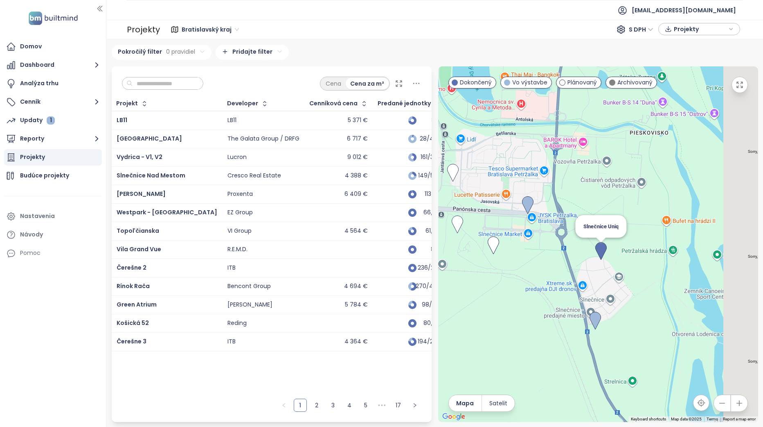
click at [598, 250] on img at bounding box center [601, 251] width 11 height 18
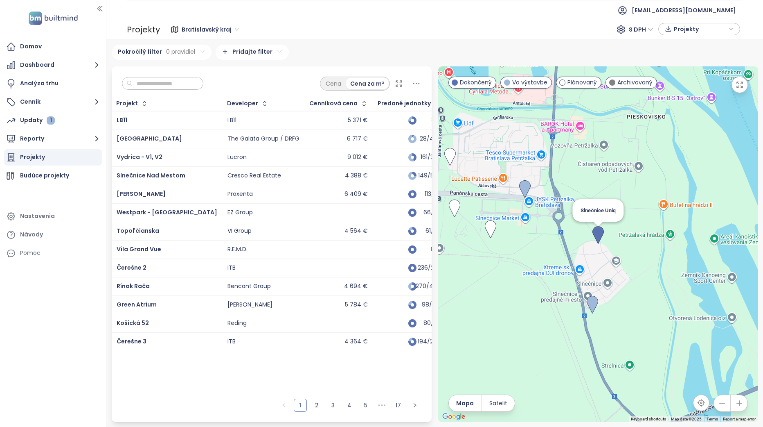
click at [598, 231] on img at bounding box center [598, 235] width 11 height 18
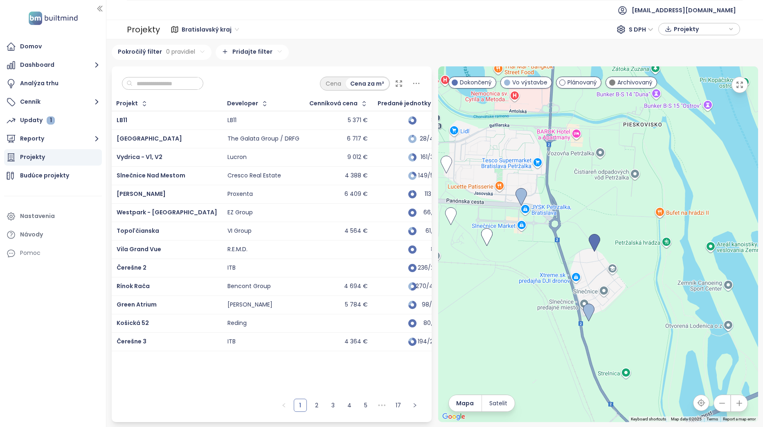
drag, startPoint x: 576, startPoint y: 216, endPoint x: 579, endPoint y: 232, distance: 16.2
click at [574, 221] on div "To navigate, press the arrow keys." at bounding box center [598, 243] width 320 height 355
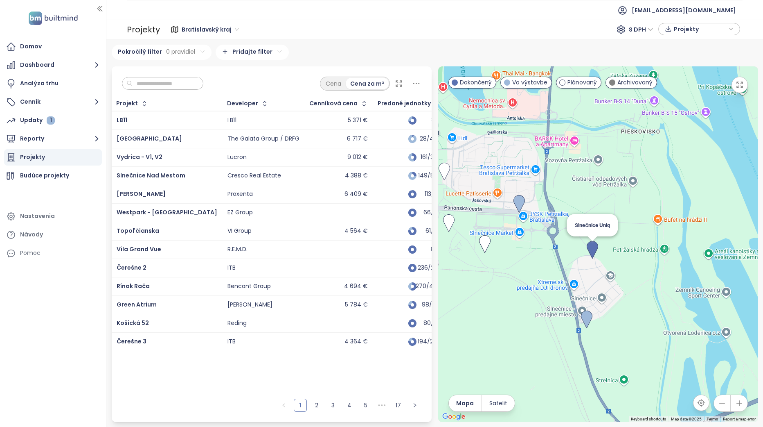
click at [596, 251] on img at bounding box center [592, 250] width 11 height 18
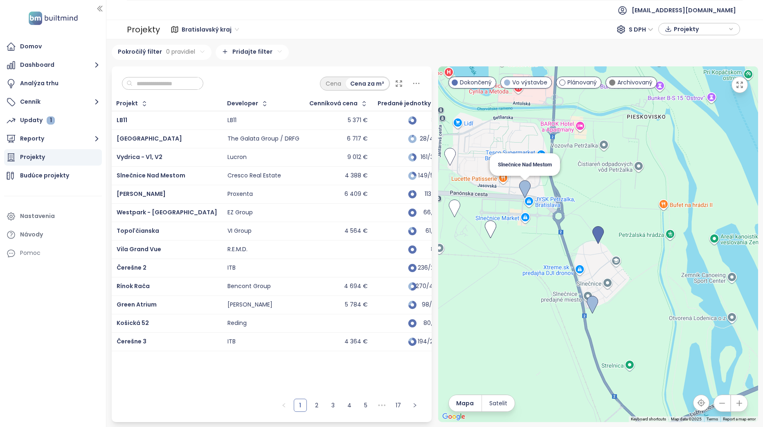
click at [526, 193] on img at bounding box center [524, 189] width 11 height 18
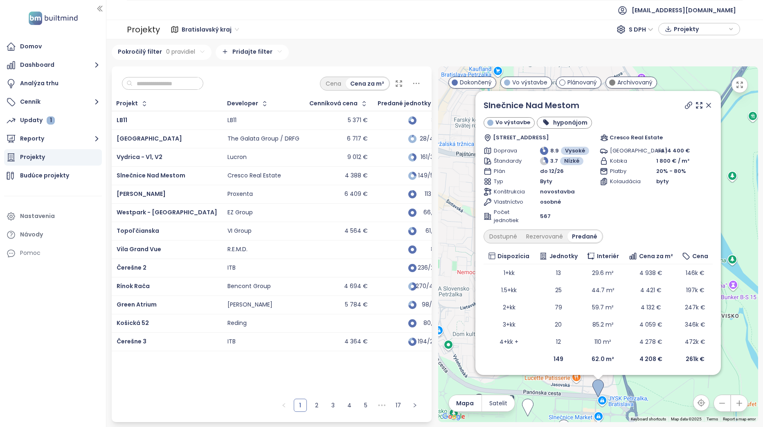
drag, startPoint x: 664, startPoint y: 324, endPoint x: 631, endPoint y: 266, distance: 66.7
click at [632, 270] on div "Slnečnice Nad Mestom Vo výstavbe hyponájom Jasovská, 851 07 [GEOGRAPHIC_DATA]-[…" at bounding box center [598, 243] width 320 height 355
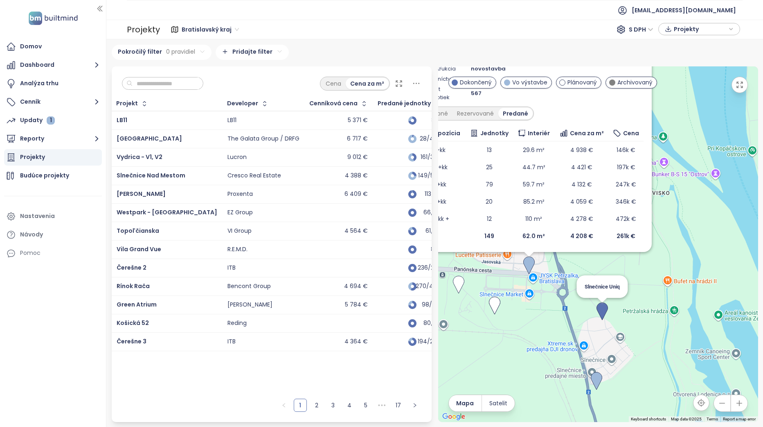
click at [605, 309] on img at bounding box center [602, 311] width 11 height 18
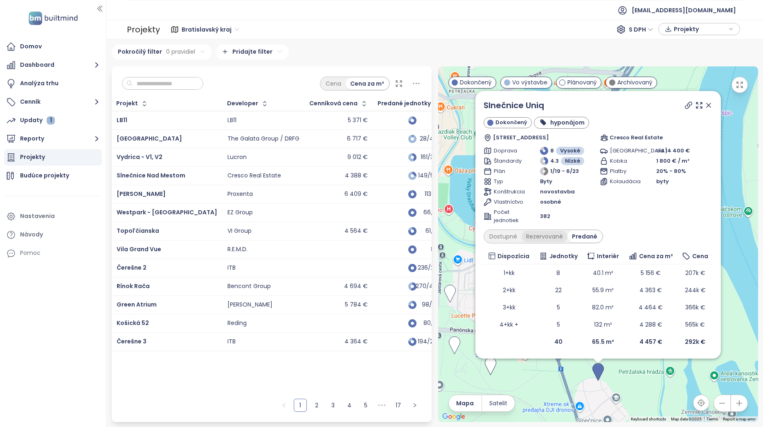
click at [532, 235] on div "Rezervované" at bounding box center [545, 235] width 46 height 11
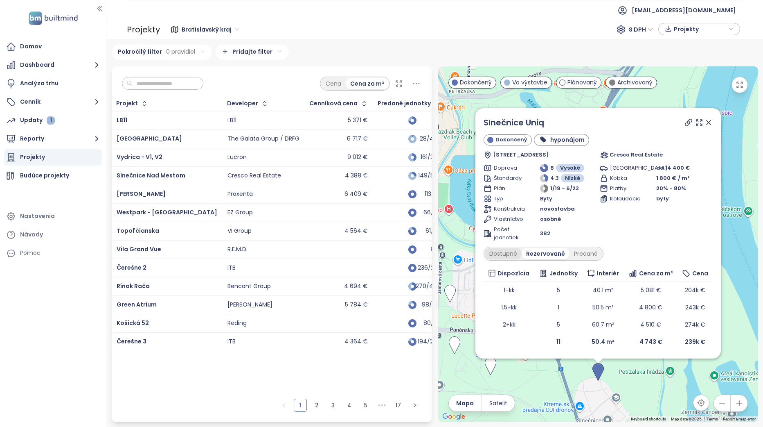
click at [506, 254] on div "Dostupné" at bounding box center [503, 253] width 37 height 11
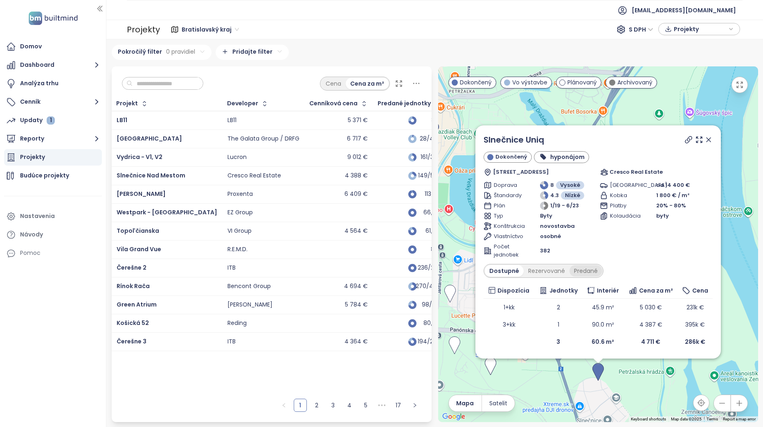
click at [580, 271] on div "Predané" at bounding box center [586, 270] width 33 height 11
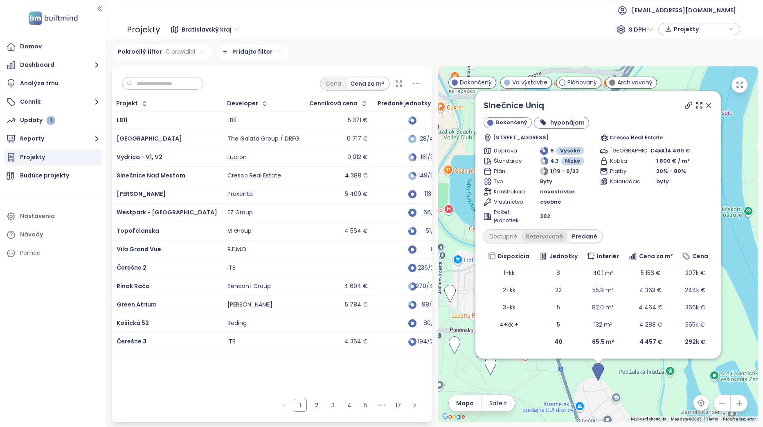
click at [528, 238] on div "Rezervované" at bounding box center [545, 235] width 46 height 11
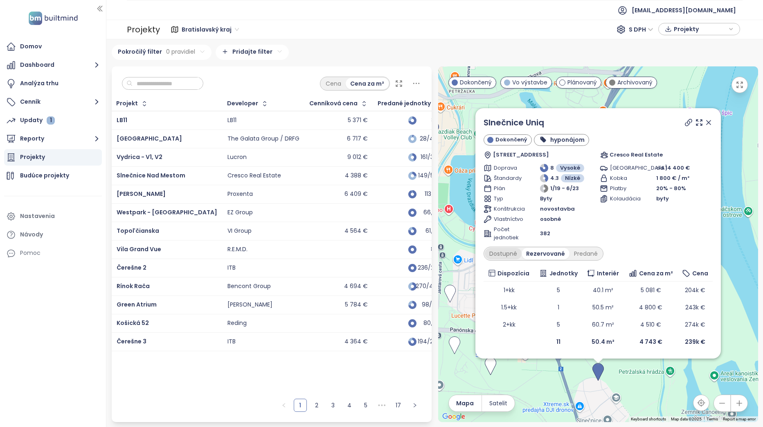
click at [509, 257] on div "Dostupné" at bounding box center [503, 253] width 37 height 11
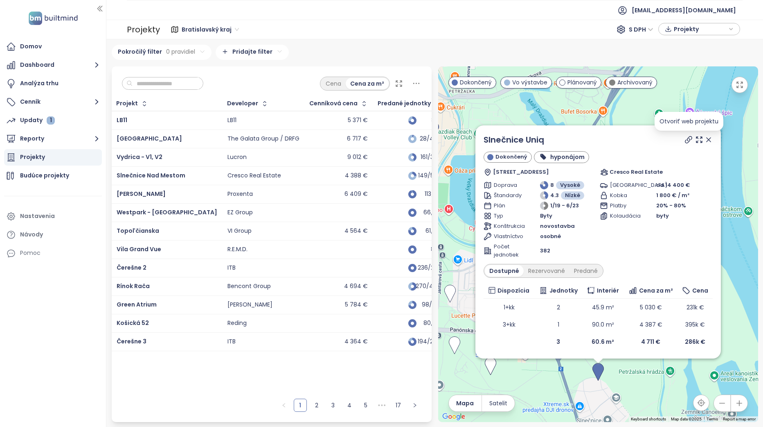
click at [687, 139] on icon at bounding box center [689, 139] width 8 height 8
drag, startPoint x: 709, startPoint y: 141, endPoint x: 501, endPoint y: 147, distance: 208.5
click at [709, 141] on icon at bounding box center [709, 139] width 8 height 8
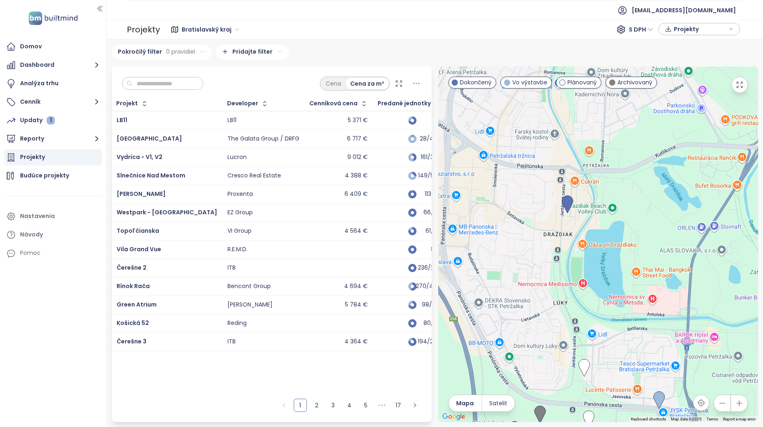
drag, startPoint x: 490, startPoint y: 149, endPoint x: 632, endPoint y: 232, distance: 164.2
click at [632, 232] on div at bounding box center [598, 243] width 320 height 355
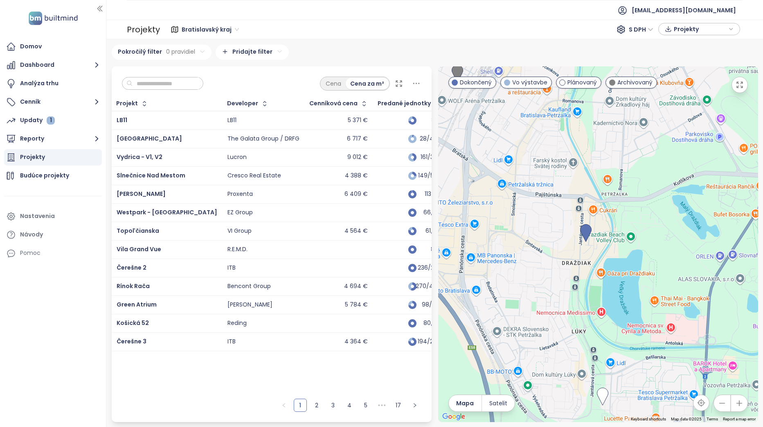
drag, startPoint x: 539, startPoint y: 200, endPoint x: 544, endPoint y: 212, distance: 13.2
click at [544, 211] on div at bounding box center [598, 243] width 320 height 355
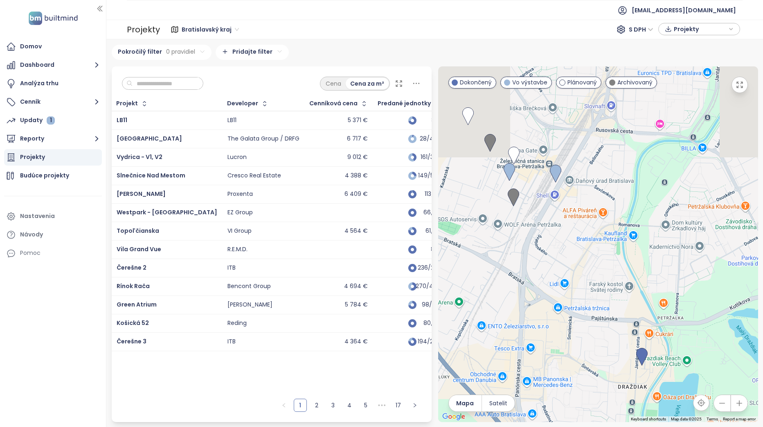
drag, startPoint x: 584, startPoint y: 275, endPoint x: 628, endPoint y: 304, distance: 52.3
click at [626, 322] on div at bounding box center [598, 243] width 320 height 355
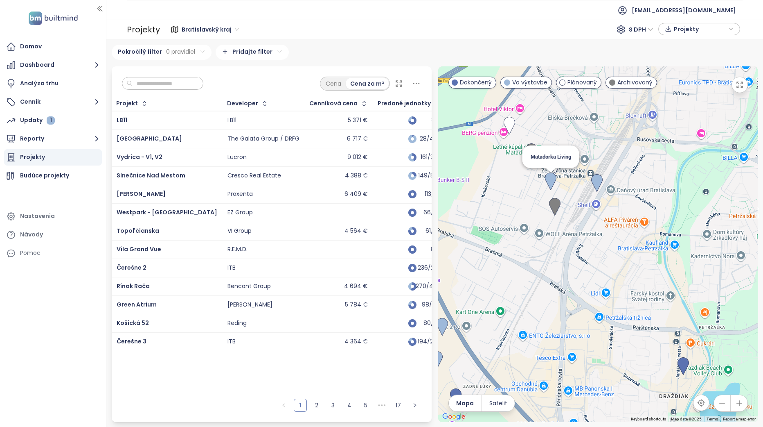
click at [548, 180] on img at bounding box center [550, 181] width 11 height 18
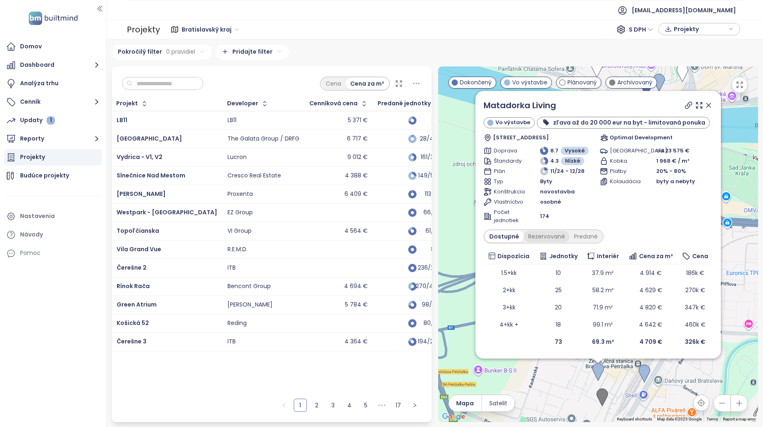
click at [547, 237] on div "Rezervované" at bounding box center [547, 235] width 46 height 11
click at [576, 238] on div "Predané" at bounding box center [586, 235] width 33 height 11
click at [510, 235] on div "Dostupné" at bounding box center [503, 235] width 37 height 11
drag, startPoint x: 709, startPoint y: 107, endPoint x: 622, endPoint y: 215, distance: 138.3
click at [709, 107] on icon at bounding box center [709, 105] width 8 height 8
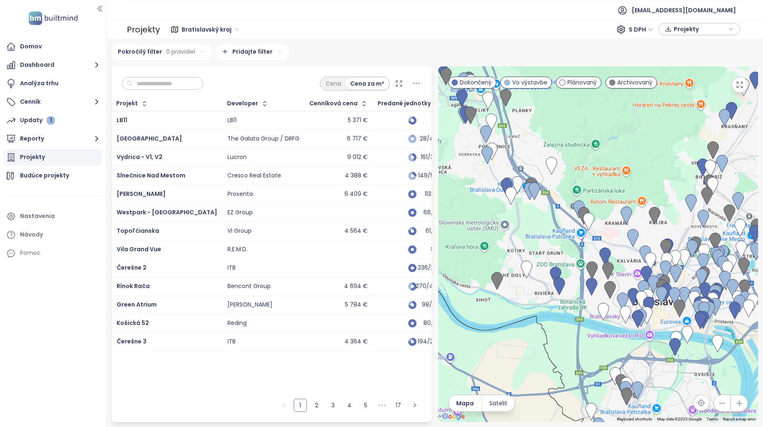
drag, startPoint x: 576, startPoint y: 198, endPoint x: 617, endPoint y: 348, distance: 156.2
click at [617, 348] on div at bounding box center [598, 243] width 320 height 355
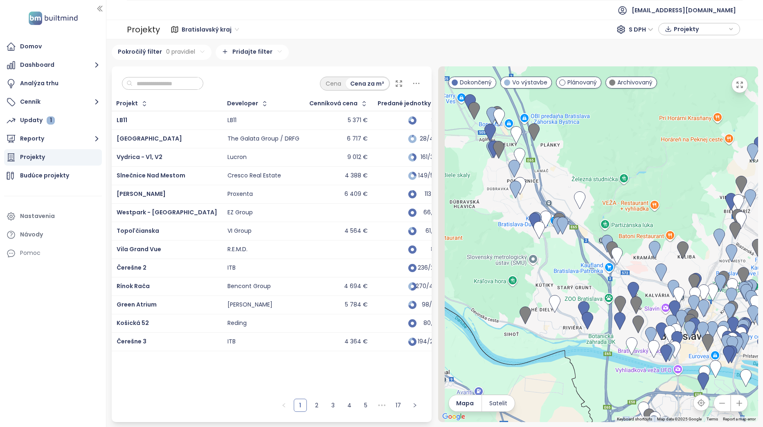
drag, startPoint x: 540, startPoint y: 250, endPoint x: 556, endPoint y: 264, distance: 21.5
click at [556, 264] on div at bounding box center [598, 243] width 320 height 355
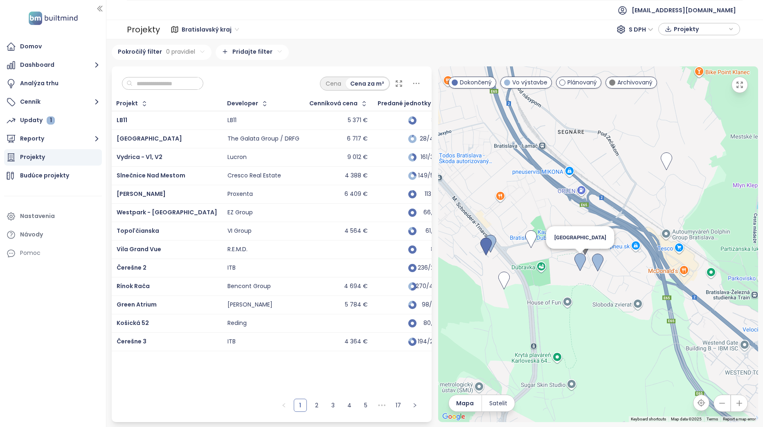
click at [580, 260] on img at bounding box center [580, 262] width 11 height 18
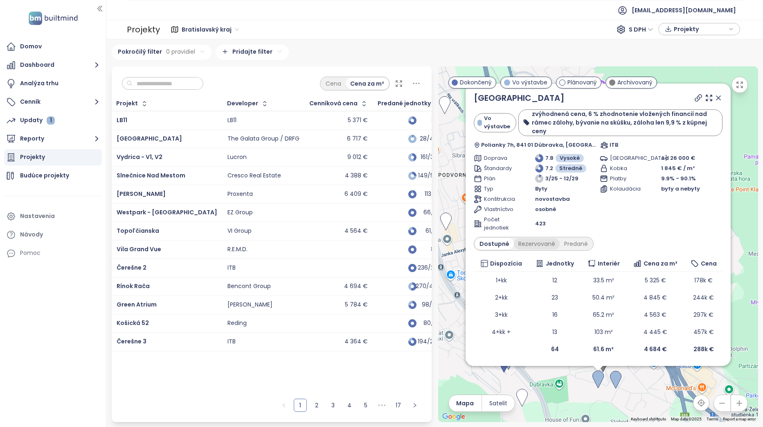
click at [539, 244] on div "Rezervované" at bounding box center [537, 243] width 46 height 11
click at [582, 244] on div "Predané" at bounding box center [576, 243] width 33 height 11
click at [718, 100] on icon at bounding box center [719, 98] width 4 height 4
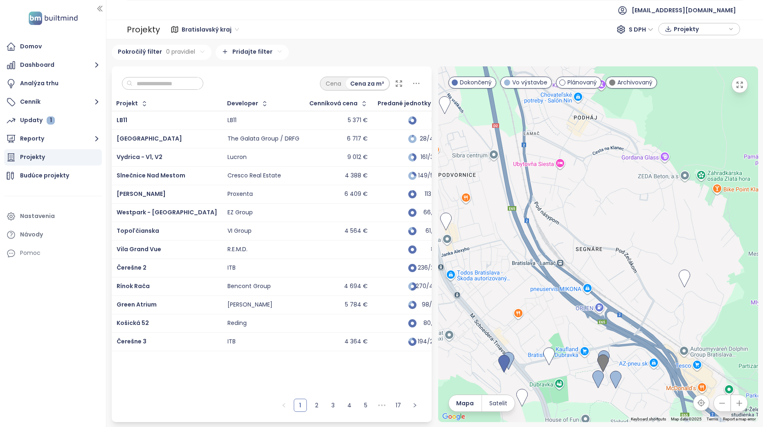
drag, startPoint x: 515, startPoint y: 204, endPoint x: 578, endPoint y: 277, distance: 96.6
click at [569, 276] on div "To navigate, press the arrow keys." at bounding box center [598, 243] width 320 height 355
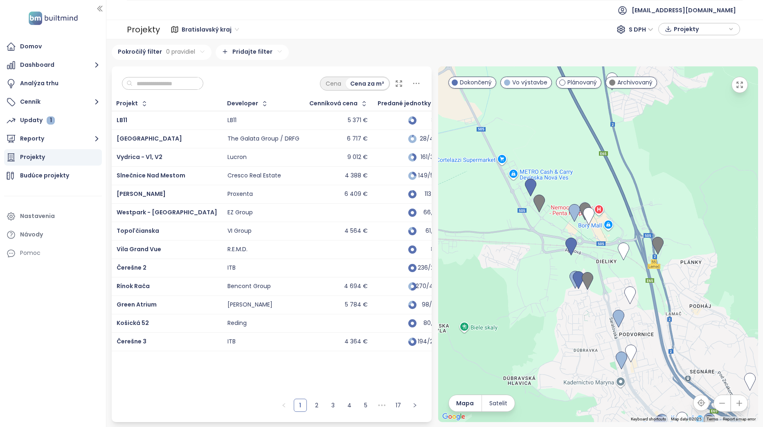
drag, startPoint x: 527, startPoint y: 189, endPoint x: 596, endPoint y: 244, distance: 88.4
click at [596, 244] on div at bounding box center [598, 243] width 320 height 355
click at [533, 185] on img at bounding box center [530, 187] width 11 height 18
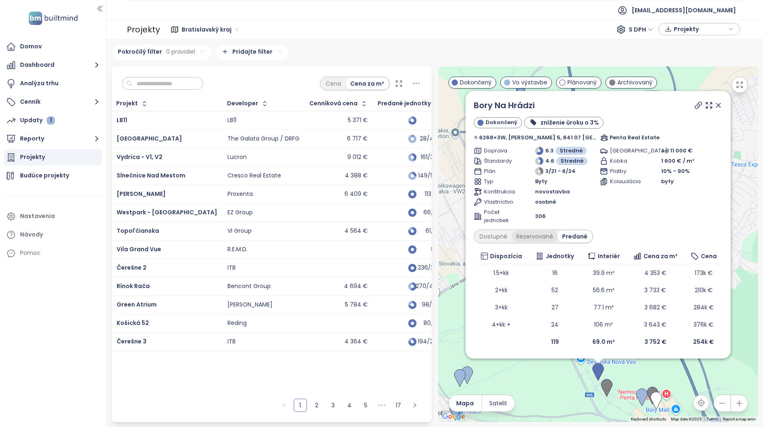
click at [526, 237] on div "Rezervované" at bounding box center [535, 235] width 46 height 11
click at [503, 238] on div "Dostupné" at bounding box center [493, 235] width 37 height 11
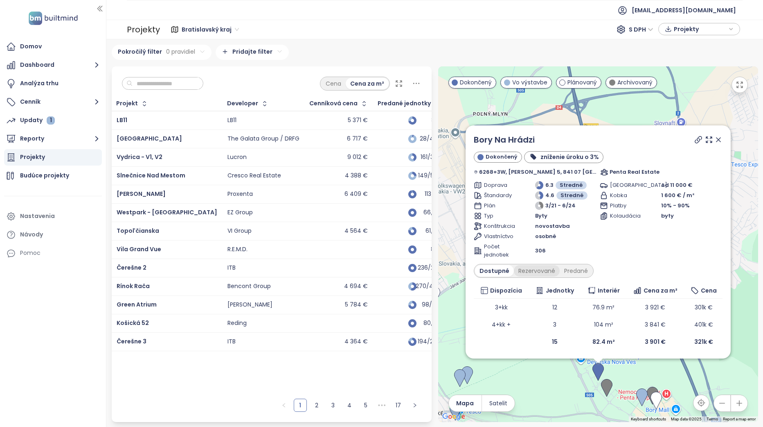
click at [540, 273] on div "Rezervované" at bounding box center [537, 270] width 46 height 11
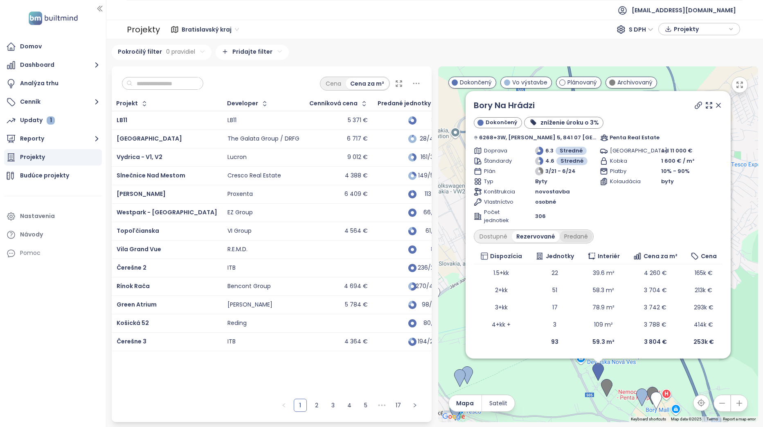
click at [571, 234] on div "Predané" at bounding box center [576, 235] width 33 height 11
click at [718, 104] on icon at bounding box center [719, 105] width 8 height 8
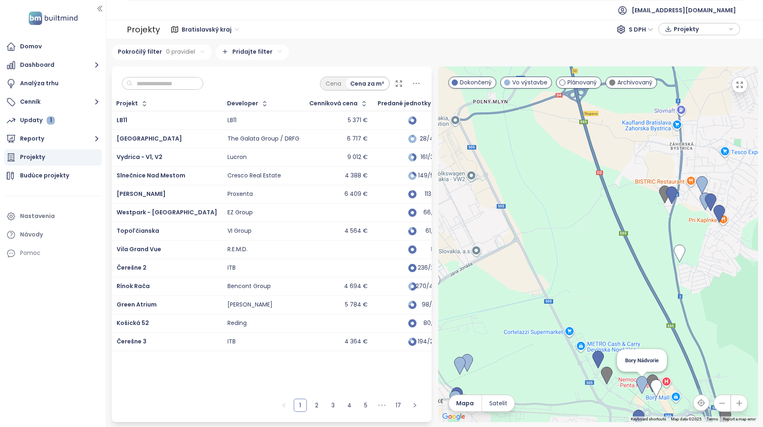
click at [643, 385] on img at bounding box center [642, 385] width 11 height 18
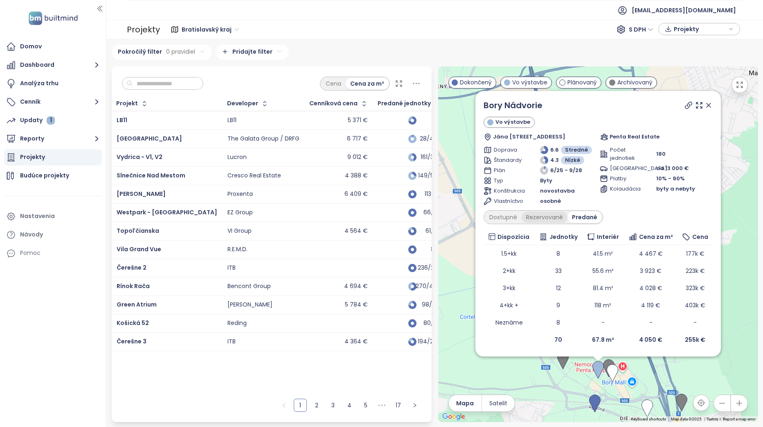
click at [551, 218] on div "Rezervované" at bounding box center [545, 216] width 46 height 11
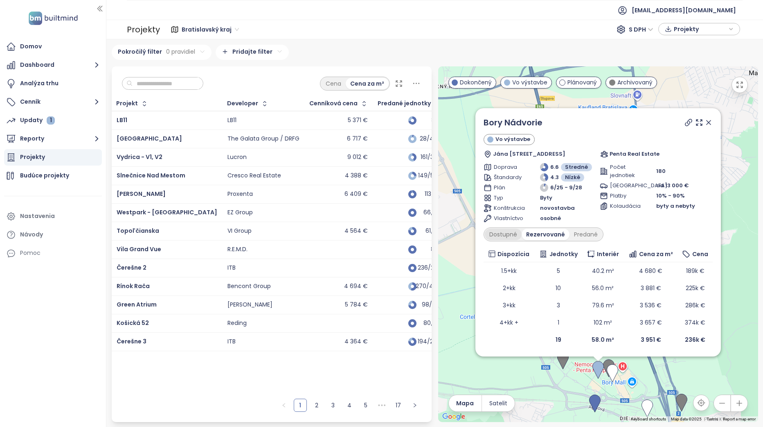
click at [511, 237] on div "Dostupné" at bounding box center [503, 233] width 37 height 11
click at [547, 237] on div "Rezervované" at bounding box center [547, 233] width 46 height 11
click at [508, 233] on div "Dostupné" at bounding box center [503, 233] width 37 height 11
click at [547, 235] on div "Rezervované" at bounding box center [547, 233] width 46 height 11
click at [185, 85] on input "text" at bounding box center [166, 83] width 66 height 12
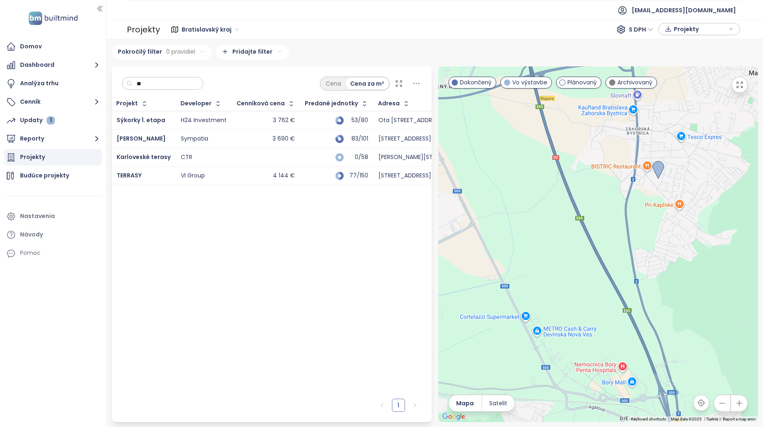
type input "**"
click at [213, 119] on div "H24 Investment" at bounding box center [204, 120] width 46 height 7
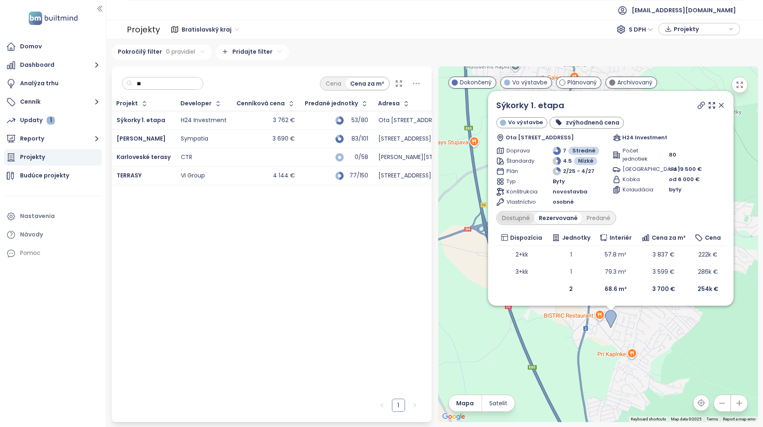
click at [512, 214] on div "Dostupné" at bounding box center [516, 217] width 37 height 11
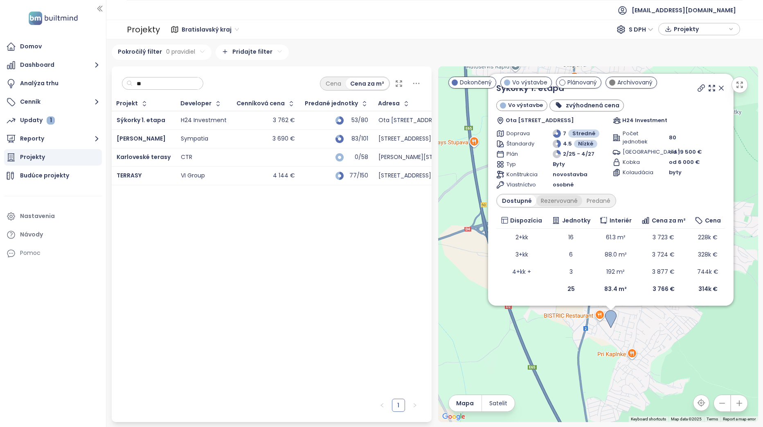
click at [561, 203] on div "Rezervované" at bounding box center [560, 200] width 46 height 11
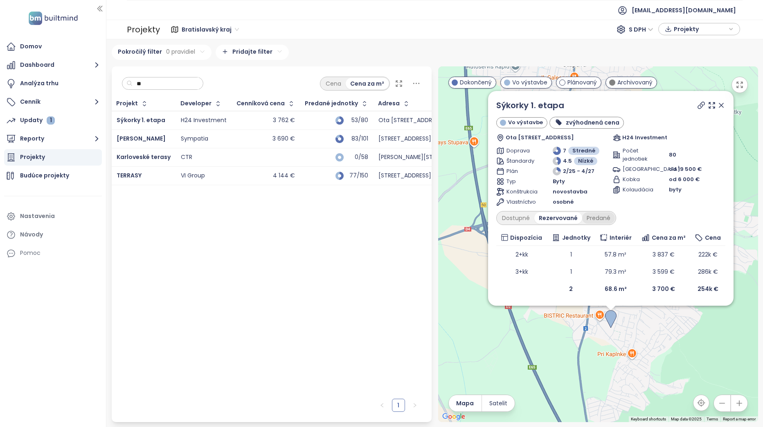
click at [603, 220] on div "Predané" at bounding box center [599, 217] width 33 height 11
